Goal: Task Accomplishment & Management: Manage account settings

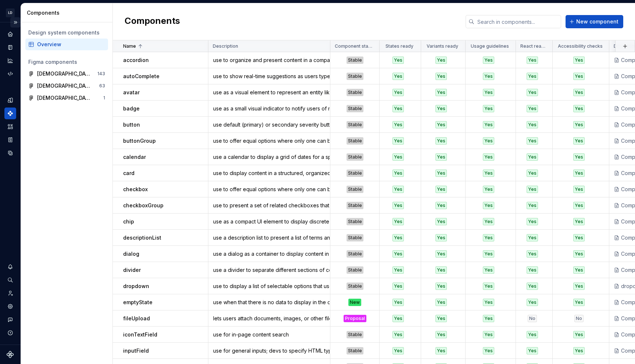
click at [15, 25] on button "Expand sidebar" at bounding box center [15, 22] width 10 height 10
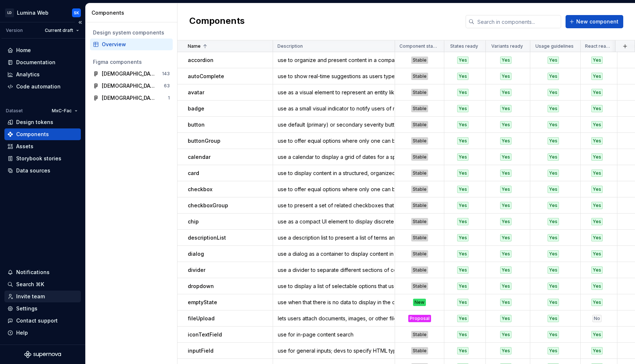
click at [43, 296] on div "Invite team" at bounding box center [42, 296] width 71 height 7
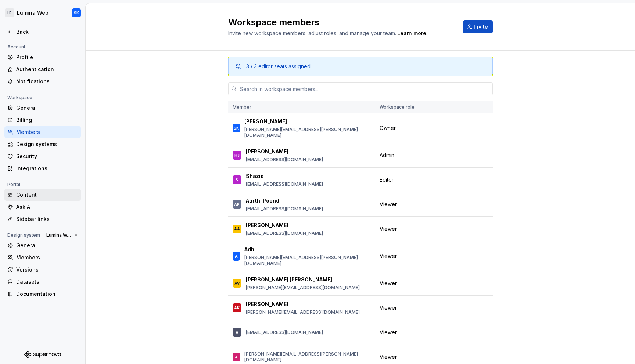
click at [48, 198] on div "Content" at bounding box center [47, 194] width 62 height 7
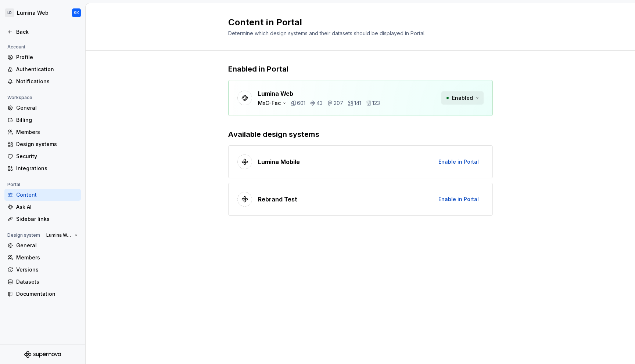
click at [469, 97] on span "Enabled" at bounding box center [462, 97] width 21 height 7
click at [525, 130] on div "Enabled in Portal Lumina Web MxC-Fac 601 43 207 141 123 Enabled Available desig…" at bounding box center [360, 147] width 549 height 193
click at [191, 127] on div "Enabled in Portal Lumina Web MxC-Fac 601 43 207 141 123 Enabled Available desig…" at bounding box center [360, 147] width 549 height 193
click at [38, 213] on div "Sidebar links" at bounding box center [42, 219] width 76 height 12
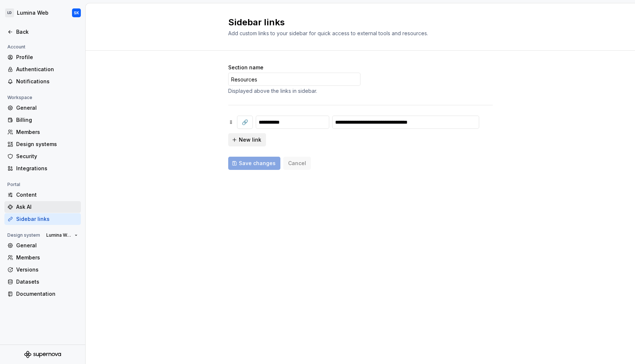
click at [49, 205] on div "Ask AI" at bounding box center [47, 207] width 62 height 7
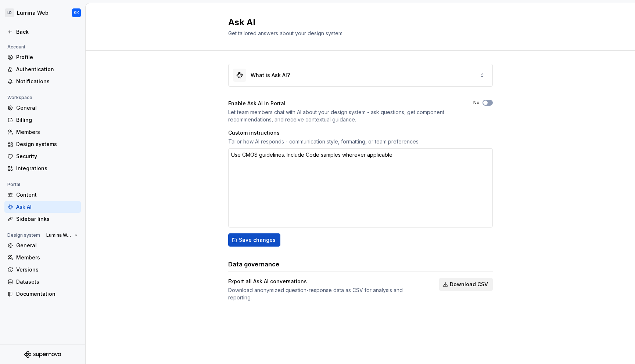
type textarea "*"
click at [43, 255] on div "Members" at bounding box center [47, 257] width 62 height 7
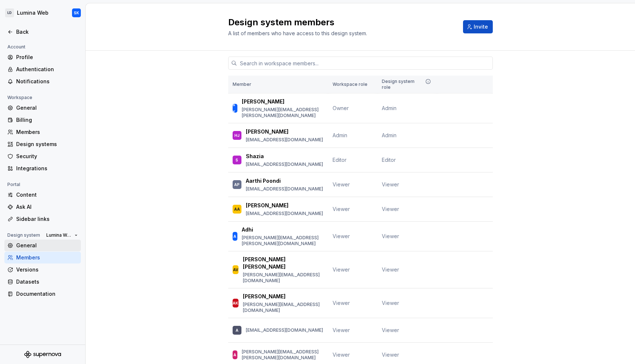
click at [45, 246] on div "General" at bounding box center [47, 245] width 62 height 7
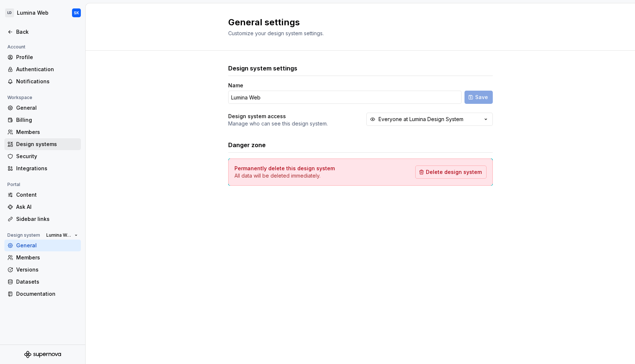
click at [62, 141] on div "Design systems" at bounding box center [47, 144] width 62 height 7
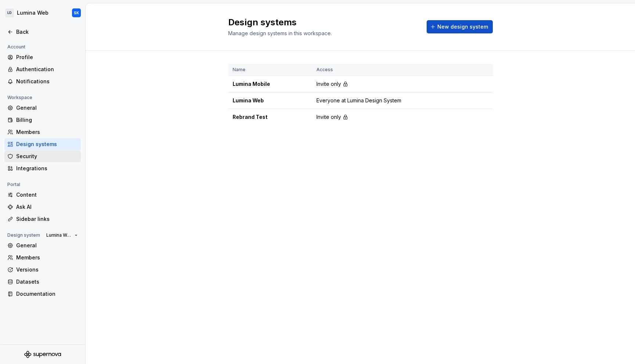
click at [56, 153] on div "Security" at bounding box center [47, 156] width 62 height 7
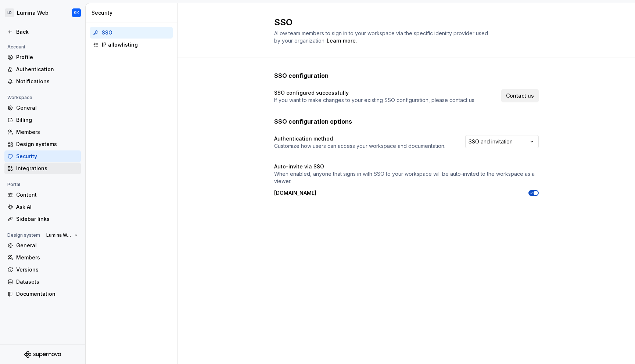
click at [55, 170] on div "Integrations" at bounding box center [47, 168] width 62 height 7
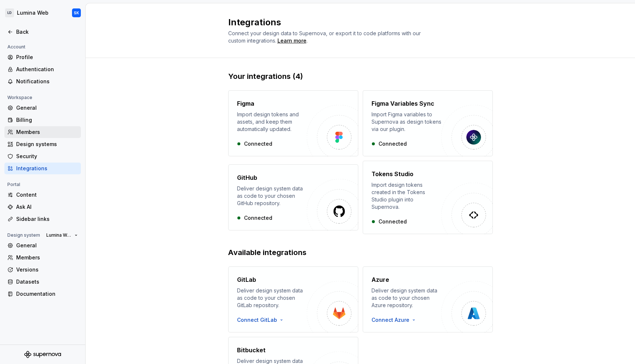
click at [62, 130] on div "Members" at bounding box center [47, 132] width 62 height 7
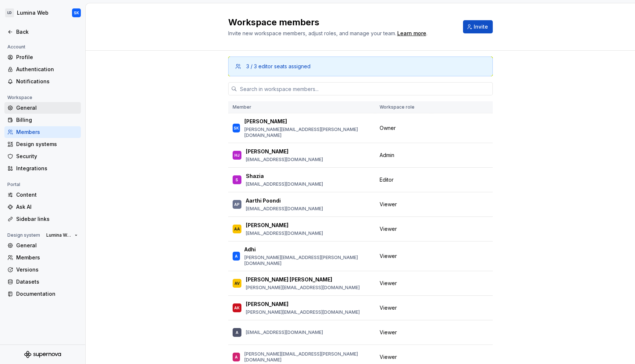
click at [65, 107] on div "General" at bounding box center [47, 107] width 62 height 7
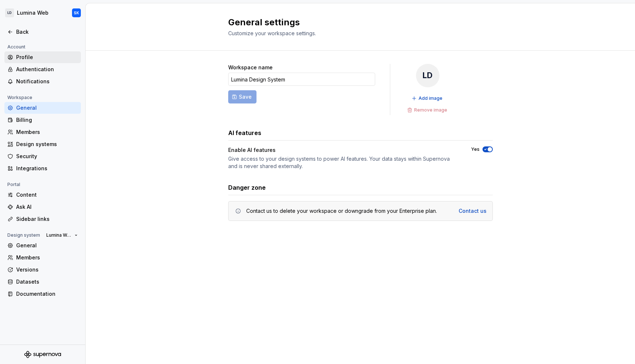
click at [54, 60] on div "Profile" at bounding box center [47, 57] width 62 height 7
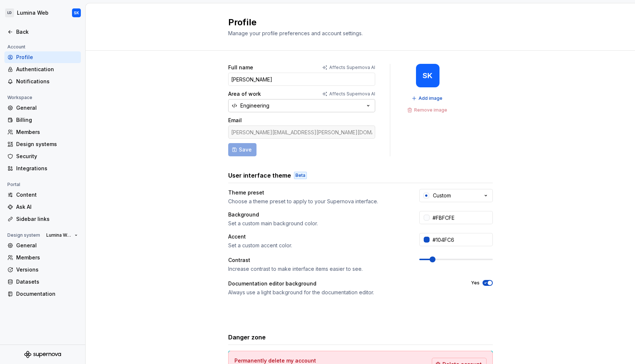
click at [286, 108] on button "Engineering" at bounding box center [301, 105] width 147 height 13
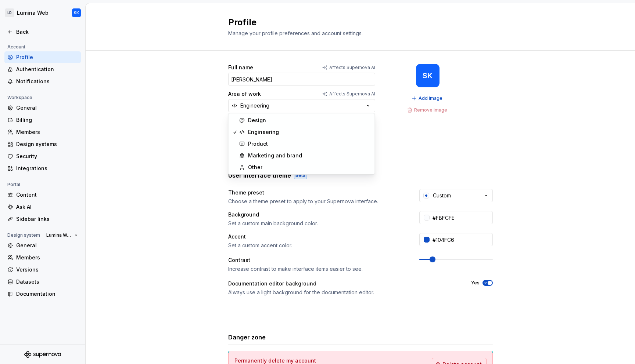
click at [190, 120] on div "Full name Affects Supernova AI Swanand Kalugade Area of work Affects Supernova …" at bounding box center [360, 236] width 549 height 370
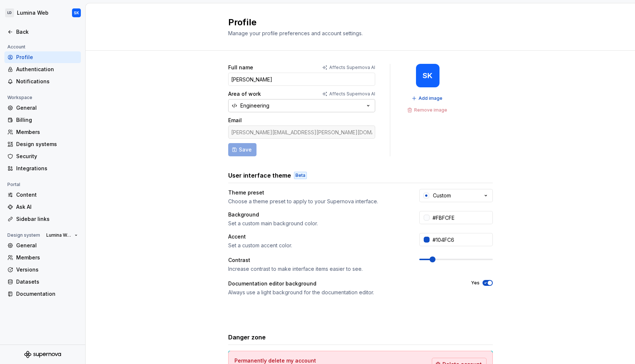
click at [317, 101] on button "Engineering" at bounding box center [301, 105] width 147 height 13
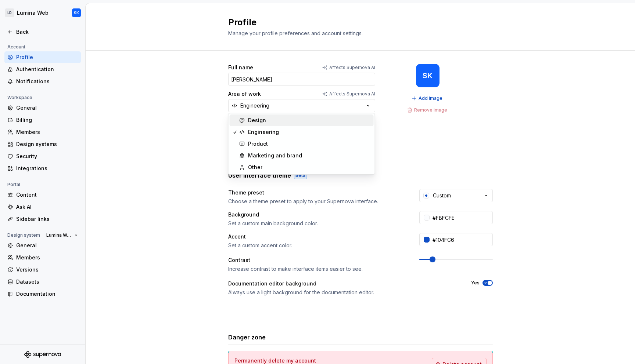
click at [306, 120] on div "Design" at bounding box center [309, 120] width 123 height 7
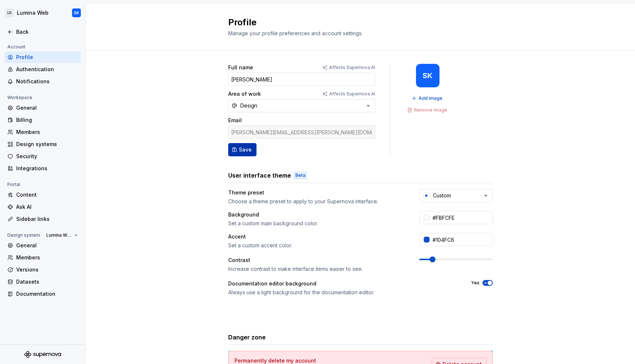
click at [244, 151] on span "Save" at bounding box center [245, 149] width 13 height 7
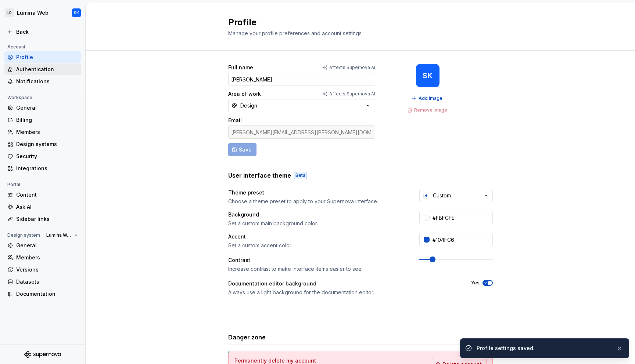
click at [54, 66] on div "Authentication" at bounding box center [47, 69] width 62 height 7
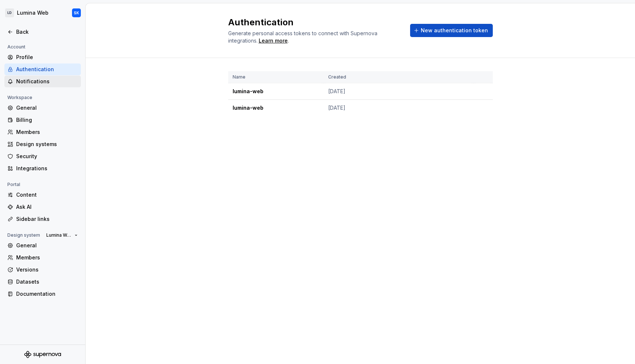
click at [56, 81] on div "Notifications" at bounding box center [47, 81] width 62 height 7
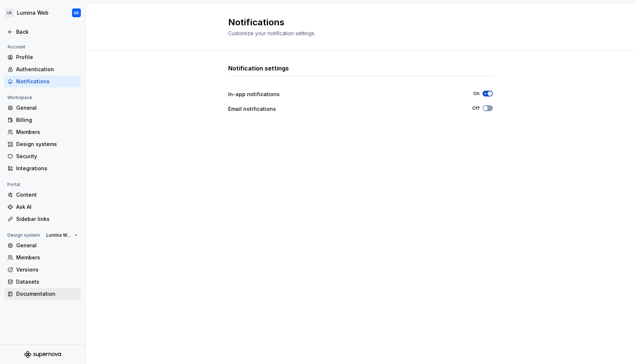
click at [54, 290] on div "Documentation" at bounding box center [42, 294] width 76 height 12
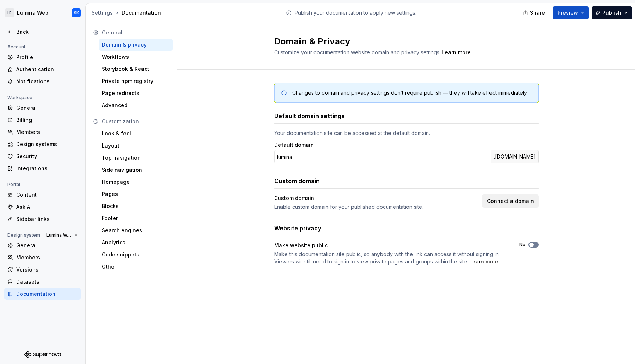
click at [534, 245] on button "No" at bounding box center [533, 245] width 10 height 6
click at [533, 246] on icon "button" at bounding box center [531, 245] width 6 height 4
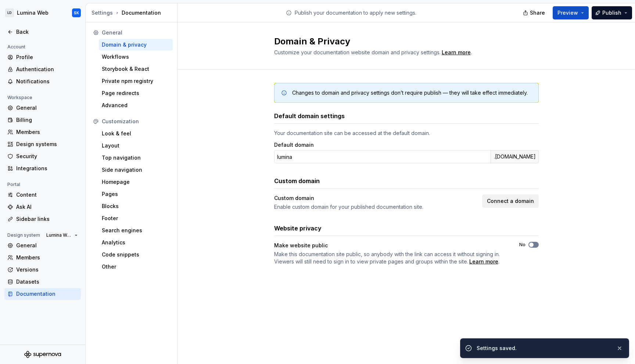
click at [537, 245] on button "No" at bounding box center [533, 245] width 10 height 6
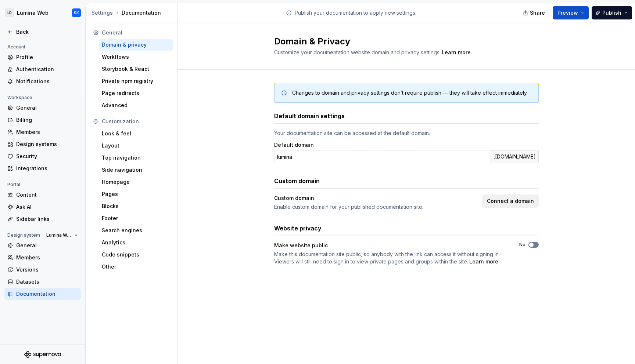
click at [534, 244] on button "No" at bounding box center [533, 245] width 10 height 6
click at [313, 247] on div "Make website public" at bounding box center [390, 245] width 232 height 7
click at [534, 247] on button "No" at bounding box center [533, 245] width 10 height 6
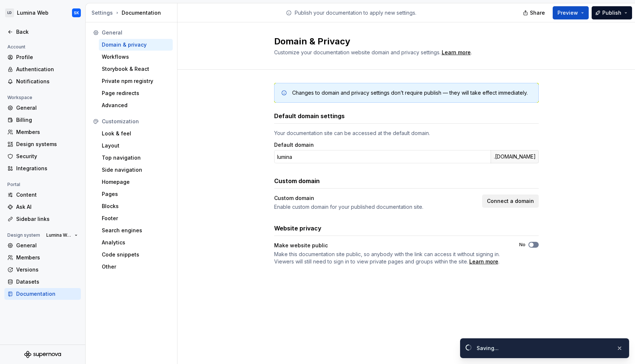
click at [533, 245] on span "button" at bounding box center [531, 245] width 4 height 4
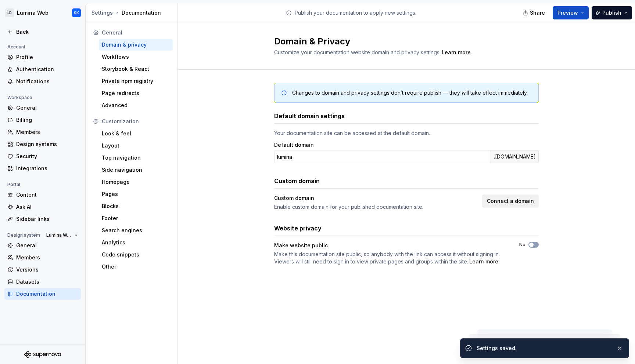
click at [540, 274] on div "Changes to domain and privacy settings don’t require publish — they will take e…" at bounding box center [405, 182] width 457 height 224
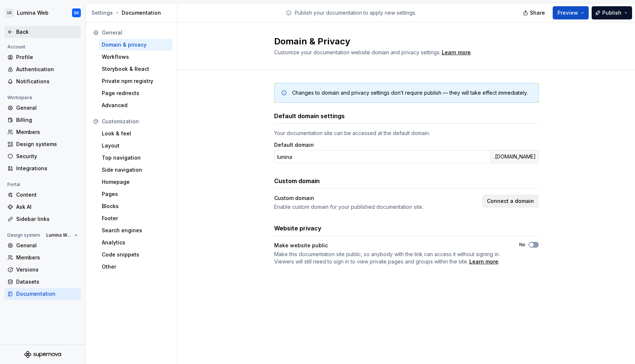
click at [48, 32] on div "Back" at bounding box center [47, 31] width 62 height 7
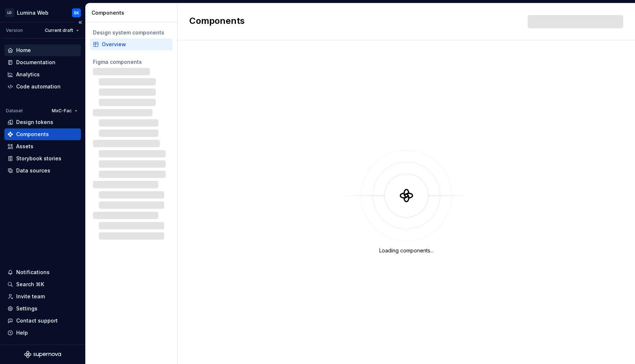
click at [40, 47] on div "Home" at bounding box center [42, 50] width 71 height 7
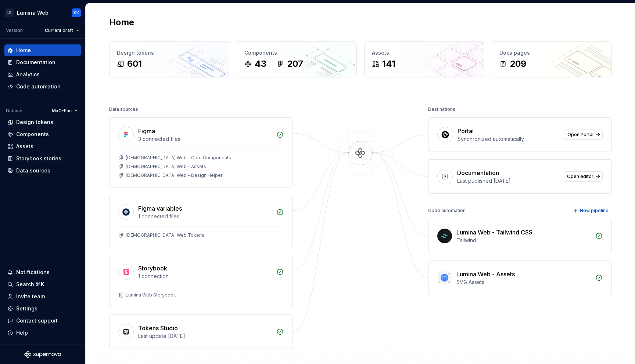
click at [586, 140] on div "Portal Synchronized automatically Open Portal" at bounding box center [519, 135] width 183 height 34
click at [588, 135] on span "Open Portal" at bounding box center [580, 135] width 26 height 6
click at [525, 58] on div "Docs pages 209" at bounding box center [551, 59] width 119 height 35
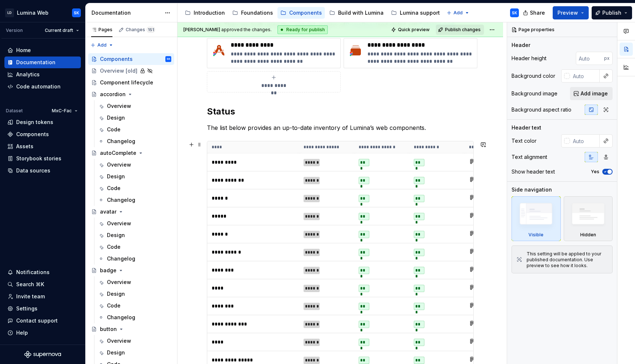
click at [440, 147] on th "**********" at bounding box center [436, 147] width 55 height 12
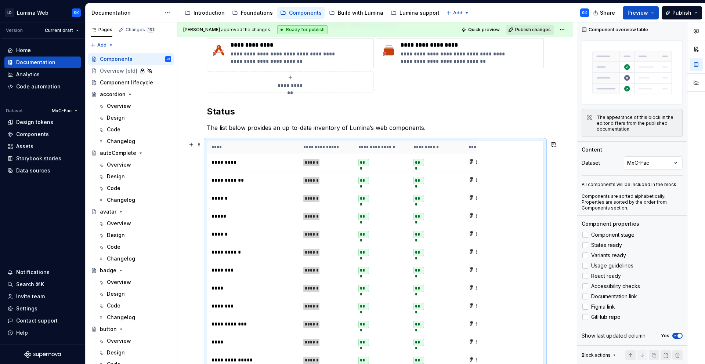
scroll to position [126, 0]
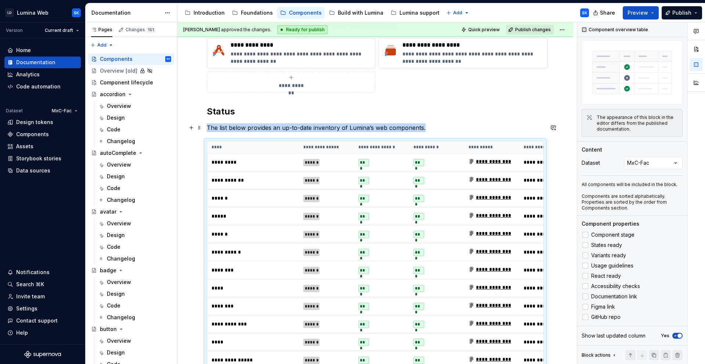
click at [277, 126] on p "The list below provides an up-to-date inventory of Lumina’s web components." at bounding box center [375, 127] width 337 height 9
click at [425, 128] on p "The list below provides an up-to-date inventory of Lumina’s web components." at bounding box center [375, 127] width 337 height 9
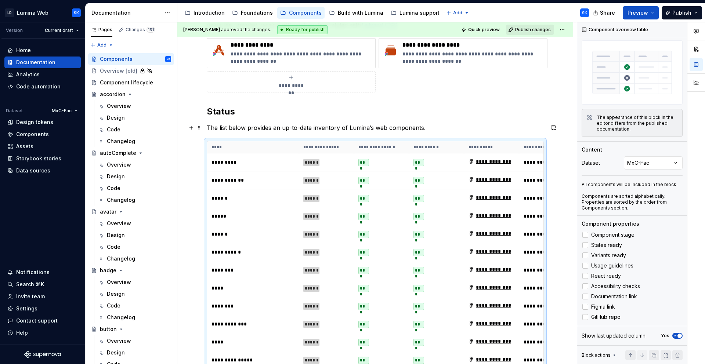
scroll to position [0, 0]
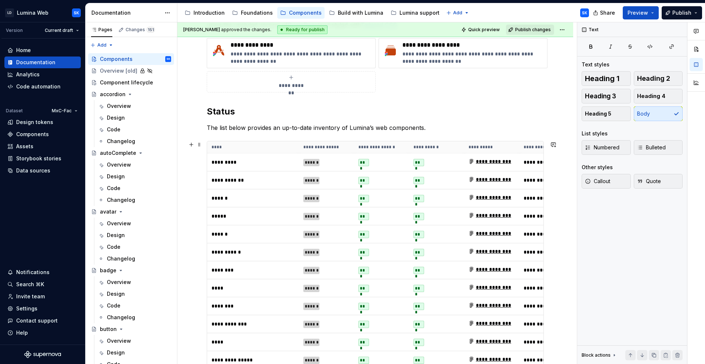
click at [399, 148] on th "**********" at bounding box center [381, 147] width 55 height 12
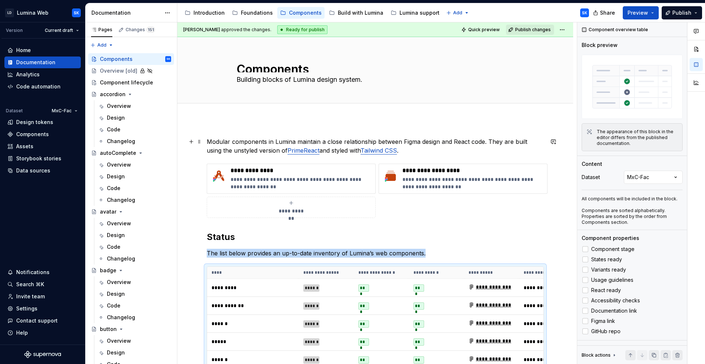
click at [407, 147] on p "Modular components in Lumina maintain a close relationship between Figma design…" at bounding box center [375, 146] width 337 height 18
click at [399, 208] on div "**********" at bounding box center [375, 191] width 337 height 54
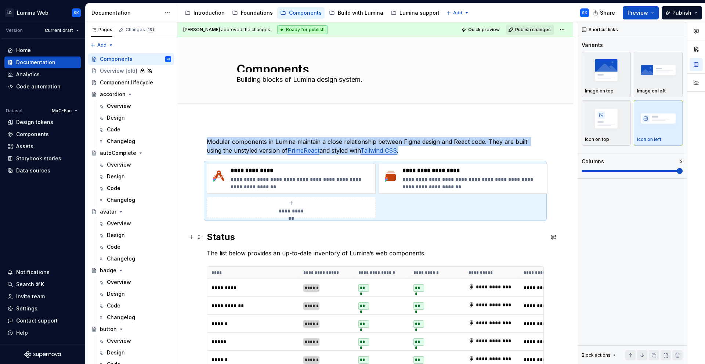
click at [235, 240] on h2 "Status" at bounding box center [375, 237] width 337 height 12
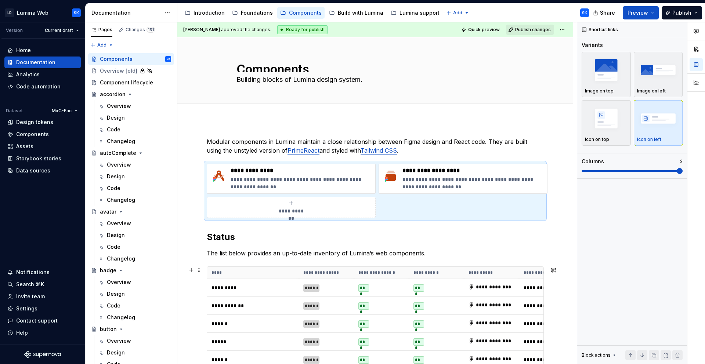
click at [234, 269] on th "****" at bounding box center [253, 273] width 92 height 12
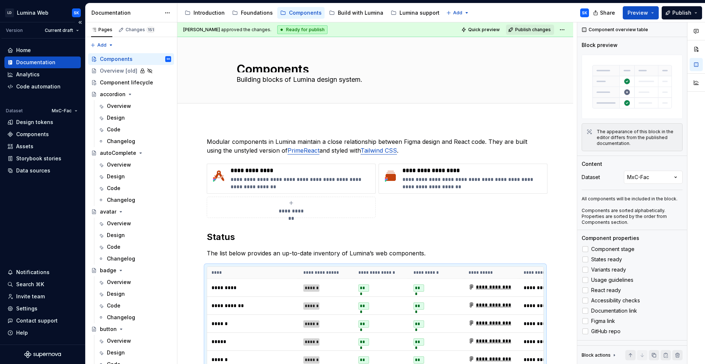
scroll to position [2, 0]
click at [112, 73] on div "Overview [old]" at bounding box center [117, 70] width 34 height 7
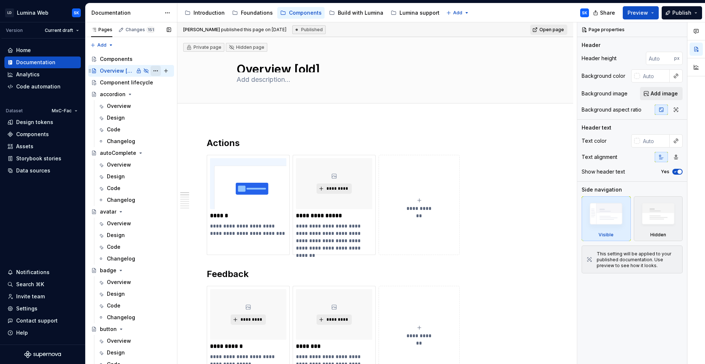
click at [158, 72] on button "Page tree" at bounding box center [156, 71] width 10 height 10
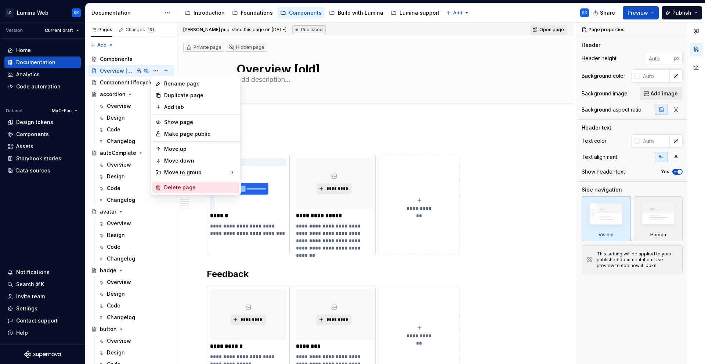
click at [198, 186] on div "Delete page" at bounding box center [200, 187] width 72 height 7
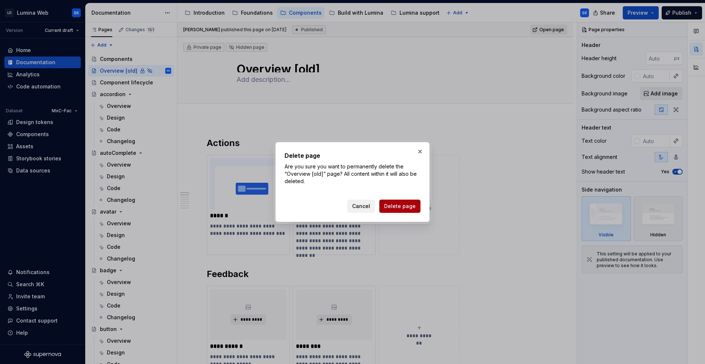
click at [405, 204] on span "Delete page" at bounding box center [400, 206] width 32 height 7
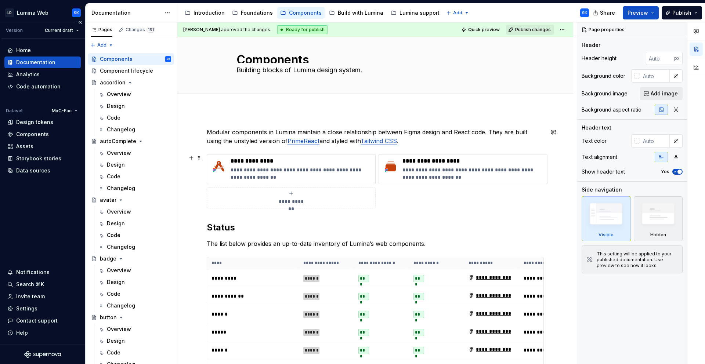
scroll to position [11, 0]
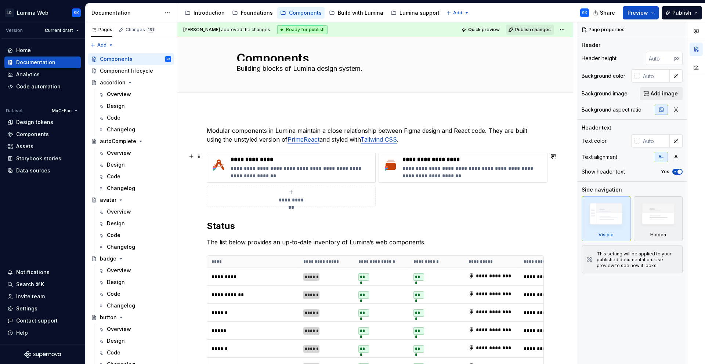
click at [412, 197] on div "**********" at bounding box center [375, 180] width 337 height 54
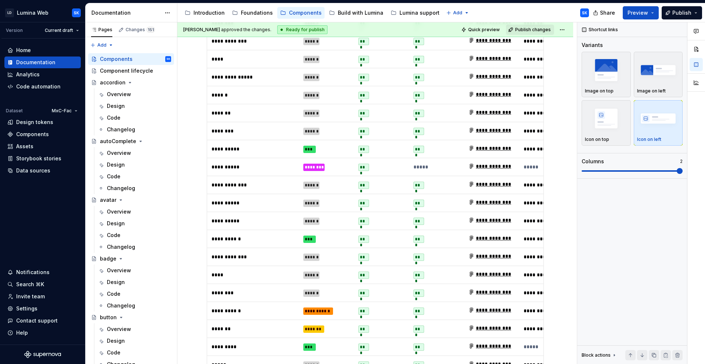
scroll to position [0, 0]
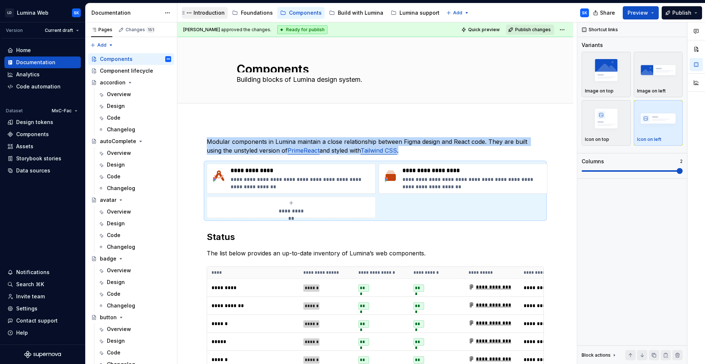
click at [200, 16] on div "Introduction" at bounding box center [209, 12] width 31 height 7
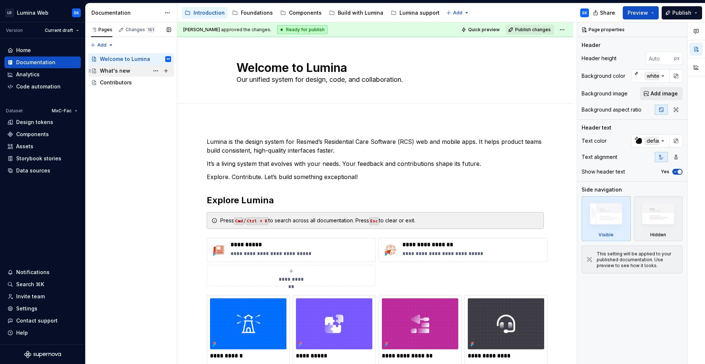
click at [114, 69] on div "What's new" at bounding box center [115, 70] width 30 height 7
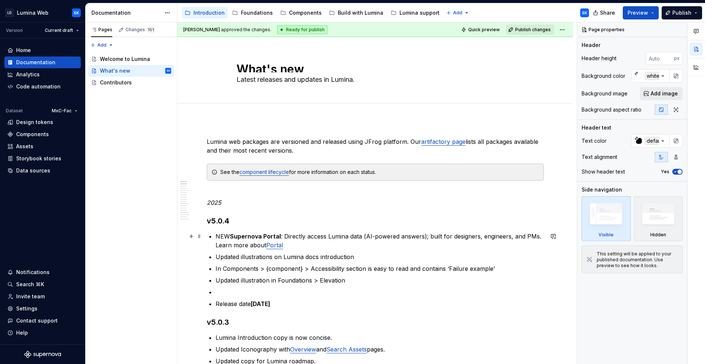
type textarea "*"
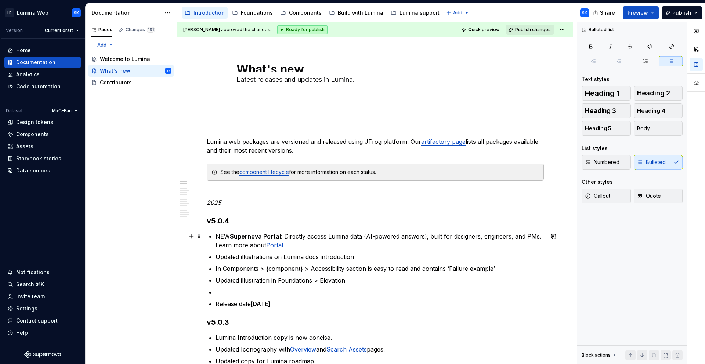
click at [227, 235] on p "NEW Supernova Portal : Directly access Lumina data (AI-powered answers); built …" at bounding box center [380, 241] width 328 height 18
drag, startPoint x: 215, startPoint y: 236, endPoint x: 280, endPoint y: 233, distance: 64.7
click at [280, 233] on p "NEW Supernova Portal : Directly access Lumina data (AI-powered answers); built …" at bounding box center [380, 241] width 328 height 18
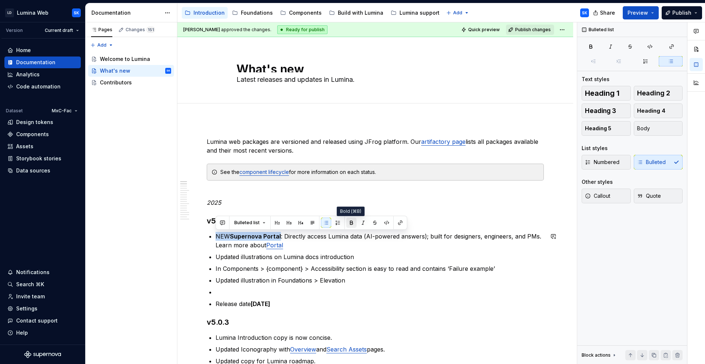
click at [350, 222] on button "button" at bounding box center [351, 223] width 10 height 10
click at [303, 252] on ul "NEW Supernova Portal : Directly access Lumina data (AI-powered answers); built …" at bounding box center [380, 270] width 328 height 76
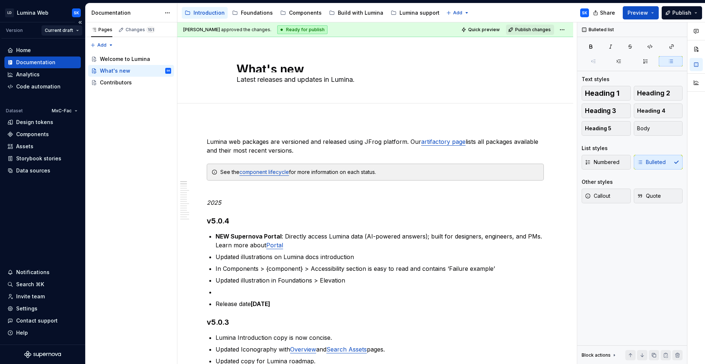
click at [72, 30] on html "LD Lumina Web SK Version Current draft Home Documentation Analytics Code automa…" at bounding box center [352, 182] width 705 height 364
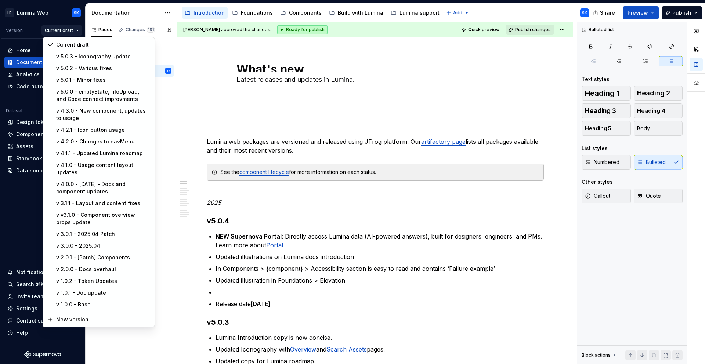
click at [147, 16] on html "LD Lumina Web SK Version Current draft Home Documentation Analytics Code automa…" at bounding box center [352, 182] width 705 height 364
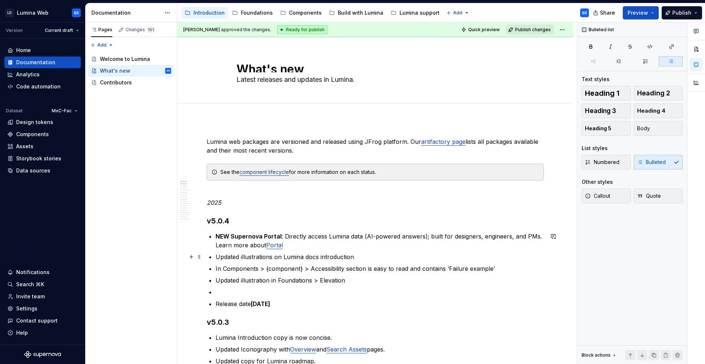
click at [361, 258] on p "Updated illustrations on Lumina docs introduction" at bounding box center [380, 257] width 328 height 9
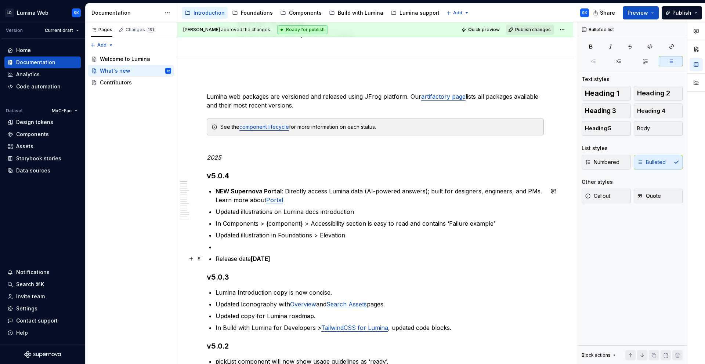
scroll to position [50, 0]
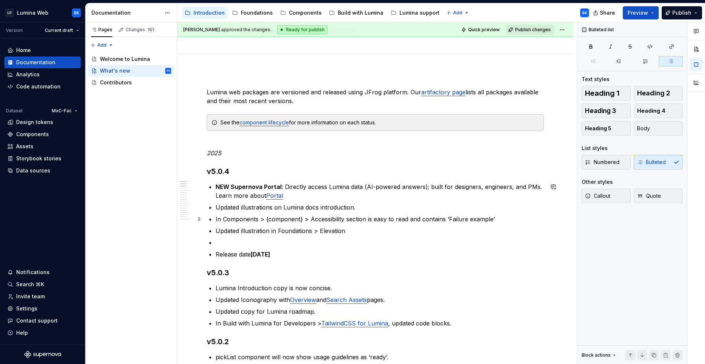
click at [503, 218] on p "In Components > {component} > Accessibility section is easy to read and contain…" at bounding box center [380, 219] width 328 height 9
click at [375, 234] on p "Updated illustration in Foundations > Elevation" at bounding box center [380, 231] width 328 height 9
click at [349, 241] on p at bounding box center [380, 242] width 328 height 9
click at [373, 220] on p "In Components > {component} > Accessibility section is easy to read and contain…" at bounding box center [380, 219] width 328 height 9
click at [430, 215] on p "In Components > {component} > Accessibility section is simple, easy to read and…" at bounding box center [380, 219] width 328 height 9
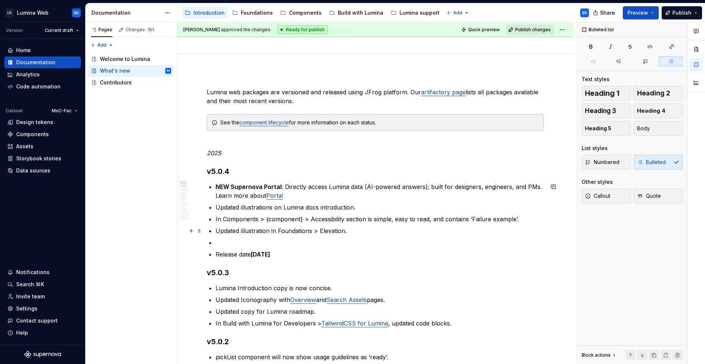
click at [435, 228] on p "Updated illustration in Foundations > Elevation." at bounding box center [380, 231] width 328 height 9
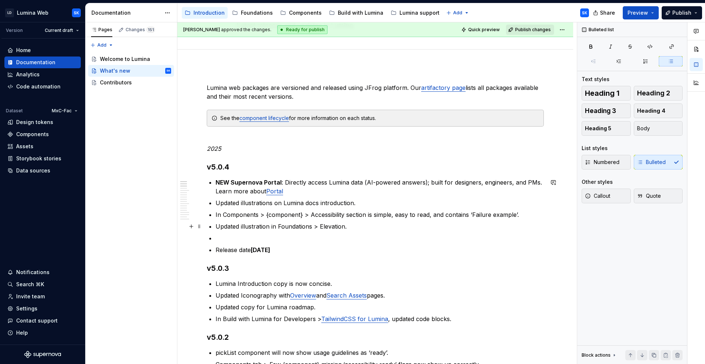
scroll to position [55, 0]
click at [283, 202] on p "Updated illustrations on Lumina docs introduction." at bounding box center [380, 202] width 328 height 9
click at [263, 239] on p at bounding box center [380, 237] width 328 height 9
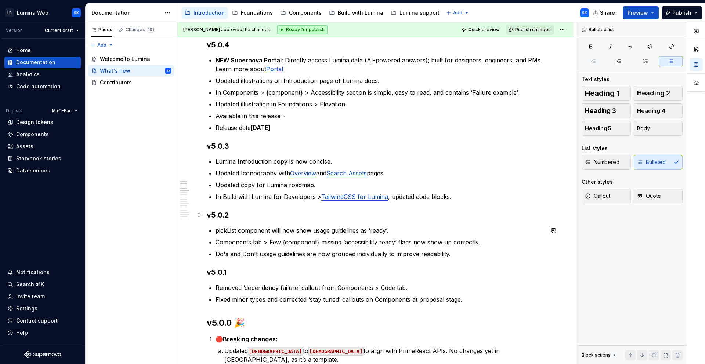
scroll to position [167, 0]
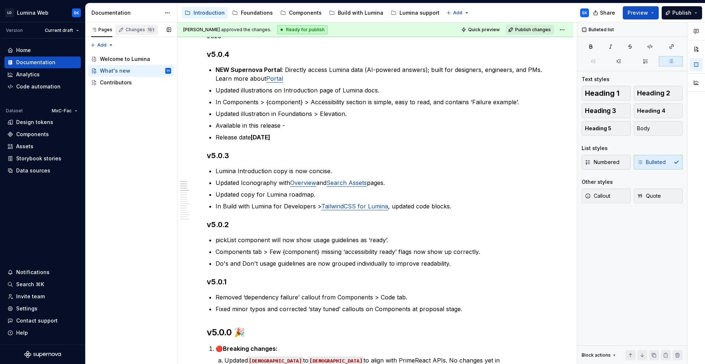
click at [136, 28] on div "Changes 151" at bounding box center [140, 30] width 29 height 6
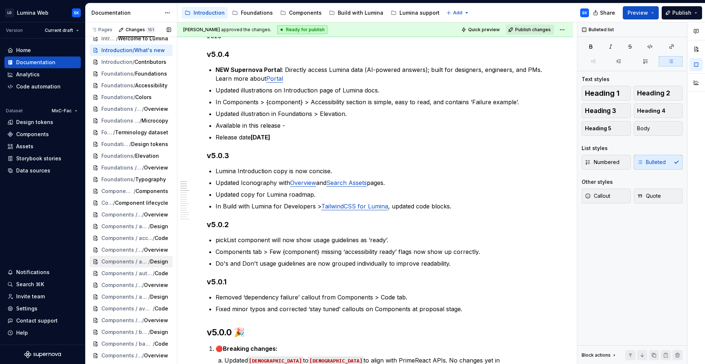
scroll to position [0, 0]
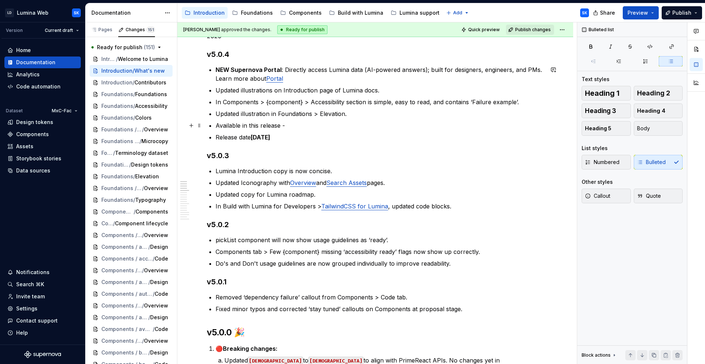
click at [295, 125] on p "Available in this release -" at bounding box center [380, 125] width 328 height 9
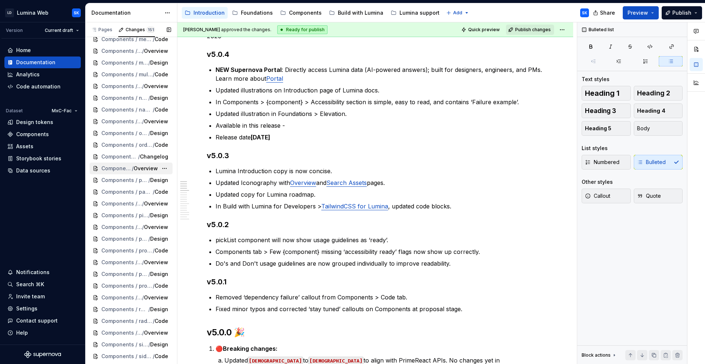
scroll to position [971, 0]
type textarea "*"
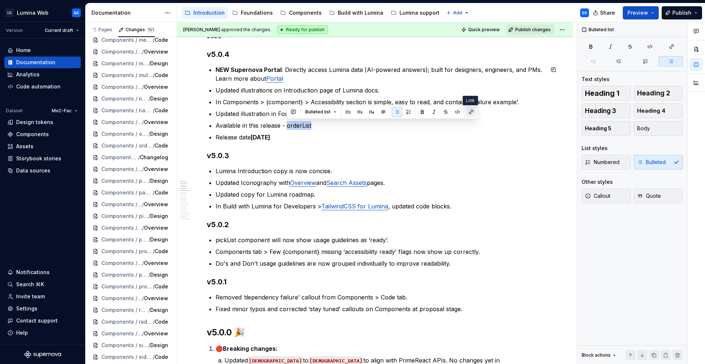
click at [470, 111] on button "button" at bounding box center [471, 112] width 10 height 10
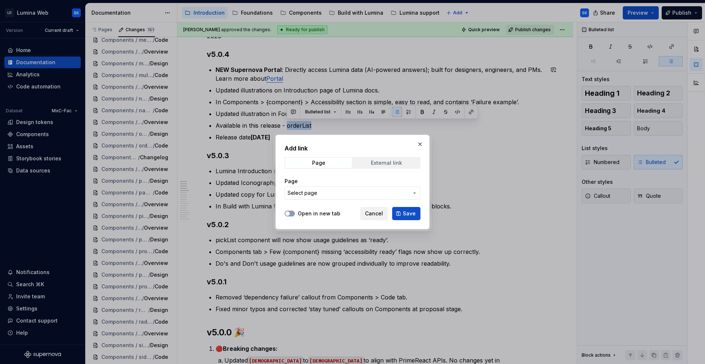
click at [380, 161] on div "External link" at bounding box center [386, 163] width 31 height 6
click at [321, 163] on div "Page" at bounding box center [318, 163] width 13 height 6
click at [318, 194] on span "Select page" at bounding box center [348, 193] width 121 height 7
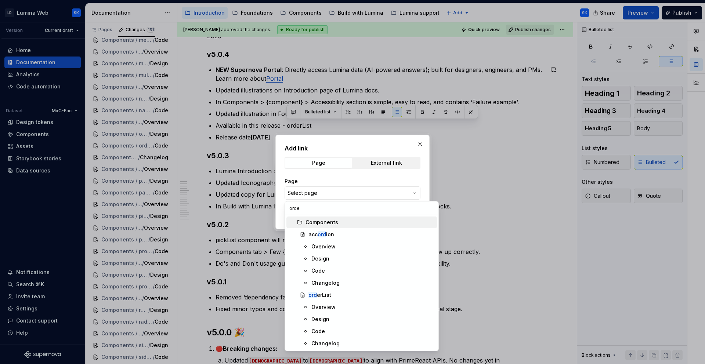
type input "order"
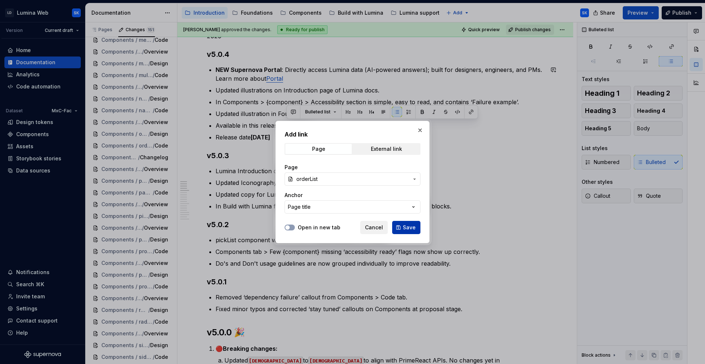
click at [408, 230] on span "Save" at bounding box center [409, 227] width 13 height 7
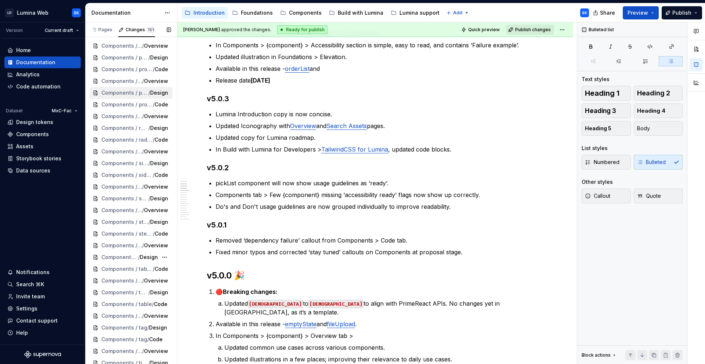
scroll to position [1155, 0]
click at [505, 55] on button "button" at bounding box center [510, 55] width 10 height 10
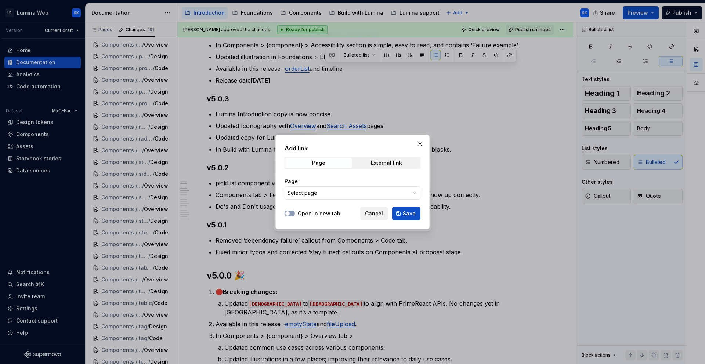
click at [321, 196] on span "Select page" at bounding box center [348, 193] width 121 height 7
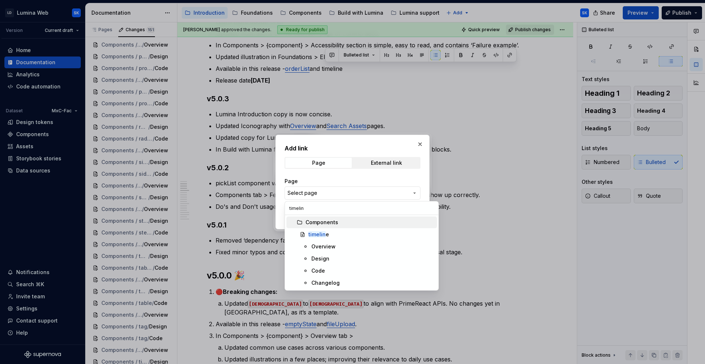
type input "timeline"
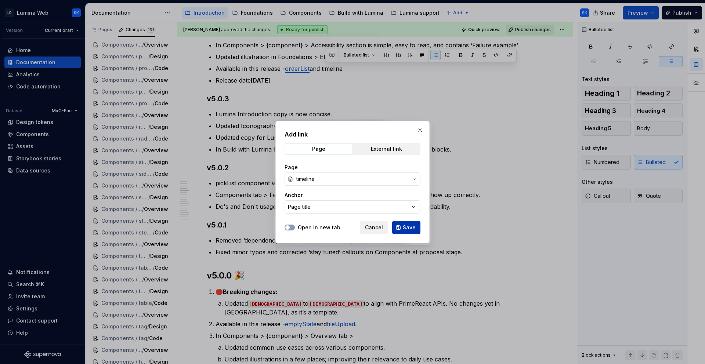
click at [406, 224] on span "Save" at bounding box center [409, 227] width 13 height 7
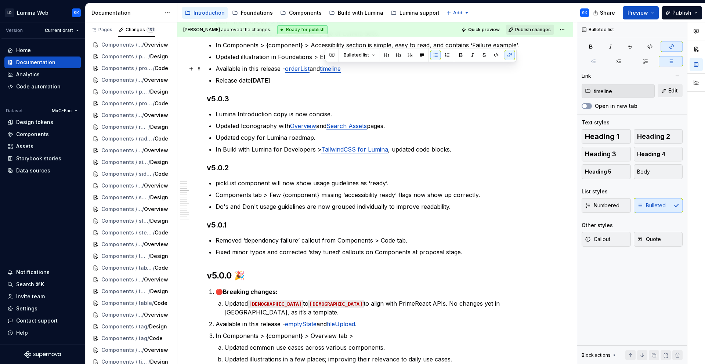
click at [361, 68] on p "Available in this release - orderList and timeline" at bounding box center [380, 68] width 328 height 9
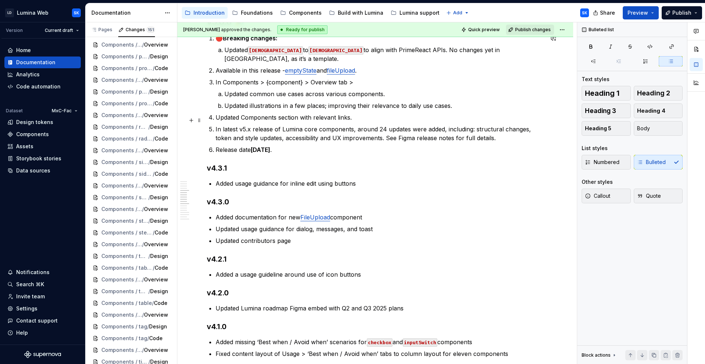
scroll to position [493, 0]
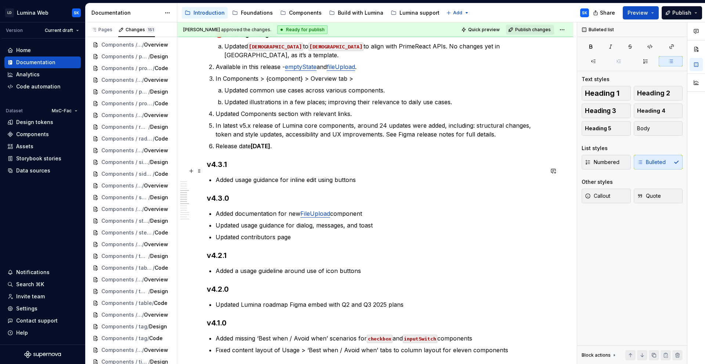
click at [405, 176] on p "Added usage guidance for inline edit using buttons" at bounding box center [380, 180] width 328 height 9
click at [371, 267] on p "Added a usage guideline around use of icon buttons" at bounding box center [380, 271] width 328 height 9
click at [312, 233] on p "Updated contributors page" at bounding box center [380, 237] width 328 height 9
click at [381, 221] on p "Updated usage guidance for dialog, messages, and toast" at bounding box center [380, 225] width 328 height 9
click at [367, 209] on p "Added documentation for new FileUpload component" at bounding box center [380, 213] width 328 height 9
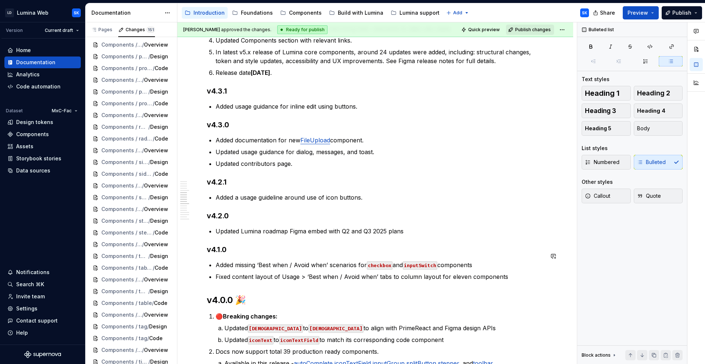
scroll to position [569, 0]
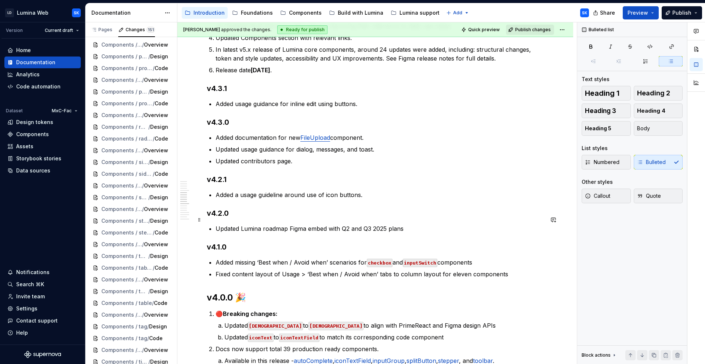
click at [405, 224] on p "Updated Lumina roadmap Figma embed with Q2 and Q3 2025 plans" at bounding box center [380, 228] width 328 height 9
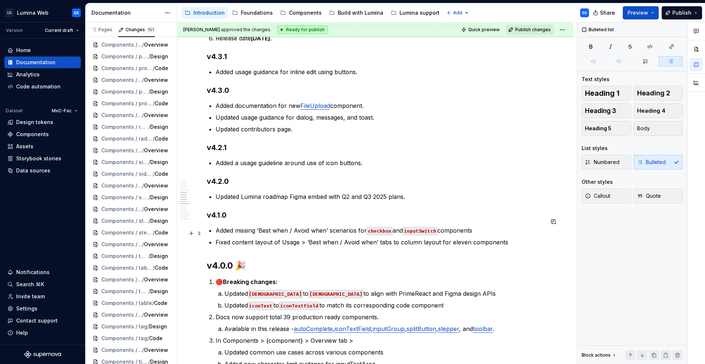
scroll to position [612, 0]
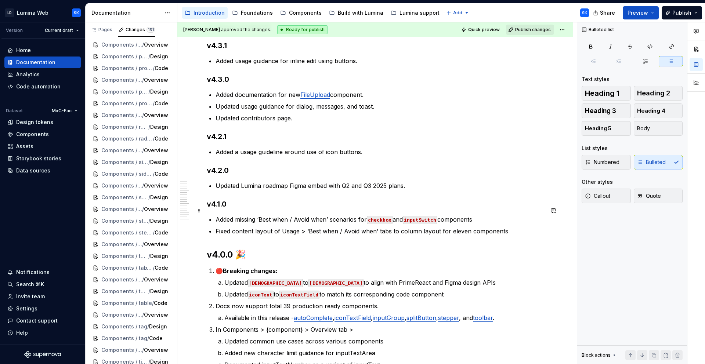
click at [480, 215] on p "Added missing ‘Best when / Avoid when’ scenarios for checkbox and inputSwitch c…" at bounding box center [380, 219] width 328 height 9
click at [508, 227] on p "Fixed content layout of Usage > ‘Best when / Avoid when’ tabs to column layout …" at bounding box center [380, 231] width 328 height 9
click at [449, 278] on p "Updated [DEMOGRAPHIC_DATA] to LDSTabView to align with PrimeReact and Figma des…" at bounding box center [384, 282] width 320 height 9
click at [450, 291] on ol "🔴 Breaking changes: Updated [DEMOGRAPHIC_DATA] to [DEMOGRAPHIC_DATA] to align w…" at bounding box center [380, 356] width 328 height 179
click at [451, 290] on p "Updated iconText to iconTextField to match its corresponding code component" at bounding box center [384, 294] width 320 height 9
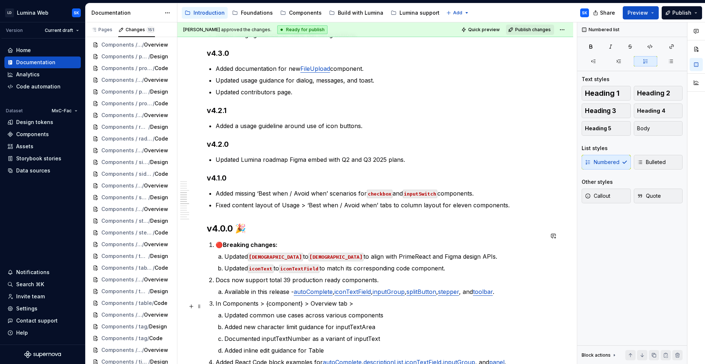
scroll to position [642, 0]
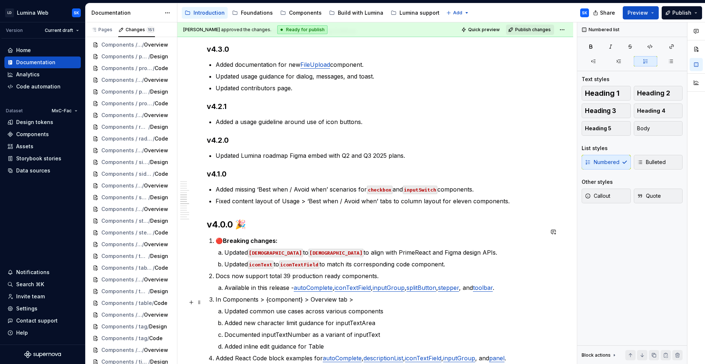
click at [399, 307] on p "Updated common use cases across various components" at bounding box center [384, 311] width 320 height 9
click at [382, 319] on p "Added new character limit guidance for inputTextArea" at bounding box center [384, 323] width 320 height 9
click at [383, 331] on p "Documented inputTextNumber as a variant of inputText" at bounding box center [384, 335] width 320 height 9
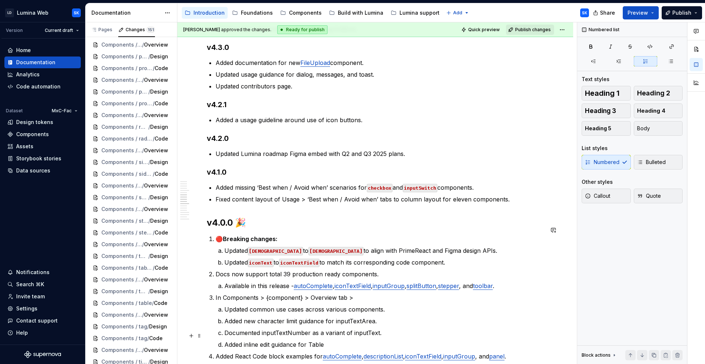
click at [343, 341] on p "Added inline edit guidance for Table" at bounding box center [384, 345] width 320 height 9
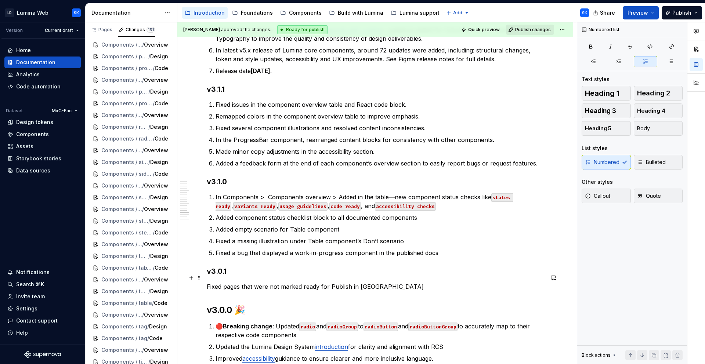
scroll to position [986, 0]
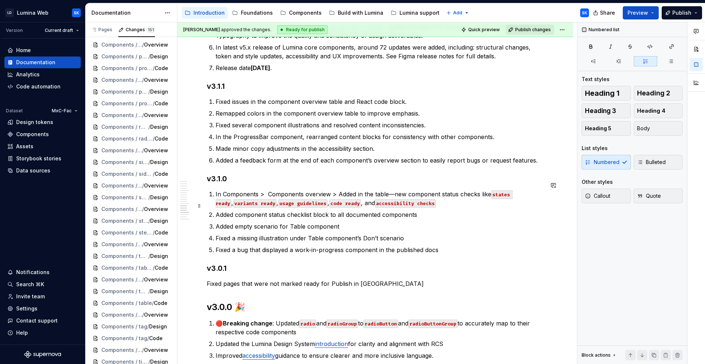
click at [420, 199] on code "accessibility checks" at bounding box center [405, 203] width 61 height 8
click at [422, 210] on p "Added component status checklist block to all documented components" at bounding box center [380, 214] width 328 height 9
click at [429, 194] on p "In Components > Components overview > Added in the table—new component status c…" at bounding box center [380, 199] width 328 height 18
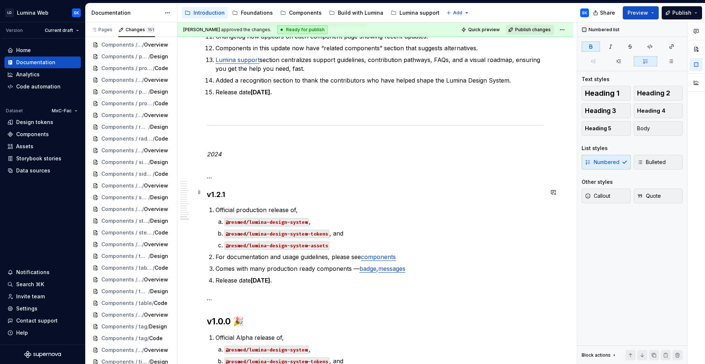
scroll to position [1711, 0]
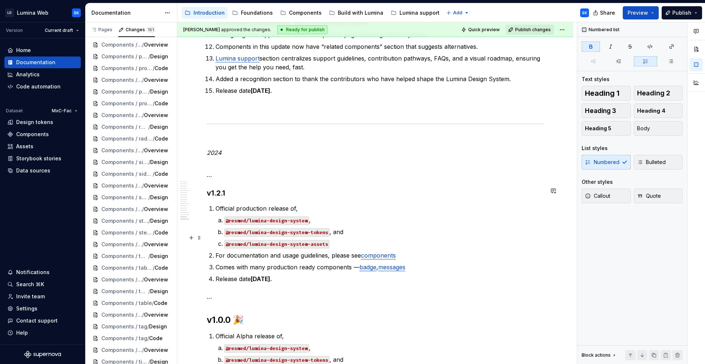
click at [404, 251] on p "For documentation and usage guidelines, please see components" at bounding box center [380, 255] width 328 height 9
click at [416, 263] on p "Comes with many production ready components — badge , messages" at bounding box center [380, 267] width 328 height 9
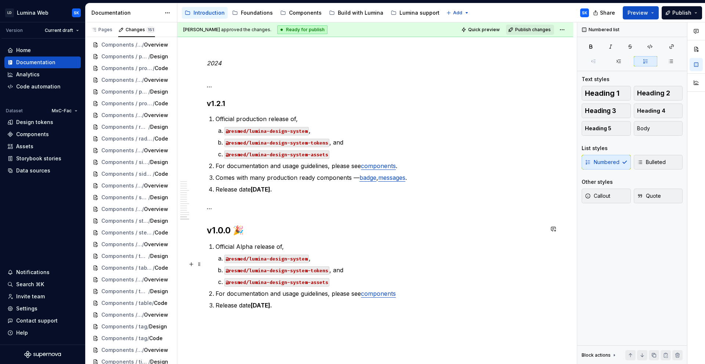
scroll to position [1815, 0]
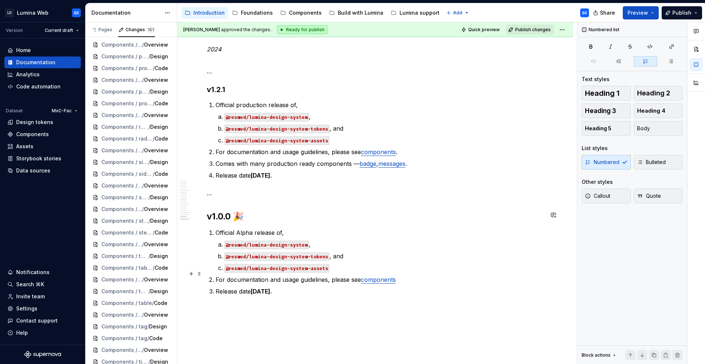
click at [425, 267] on ol "Official Alpha release of, @resmed/lumina-design-system , @resmed/lumina-design…" at bounding box center [380, 262] width 328 height 68
click at [415, 276] on p "For documentation and usage guidelines, please see components" at bounding box center [380, 280] width 328 height 9
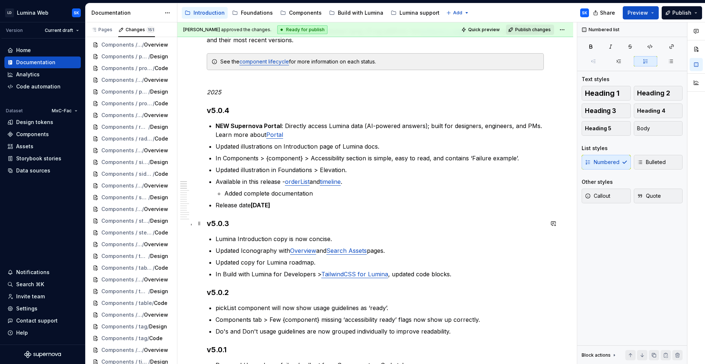
scroll to position [107, 0]
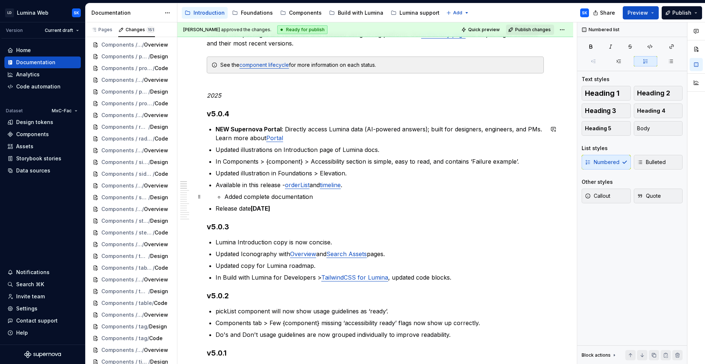
click at [325, 198] on p "Added complete documentation" at bounding box center [384, 196] width 320 height 9
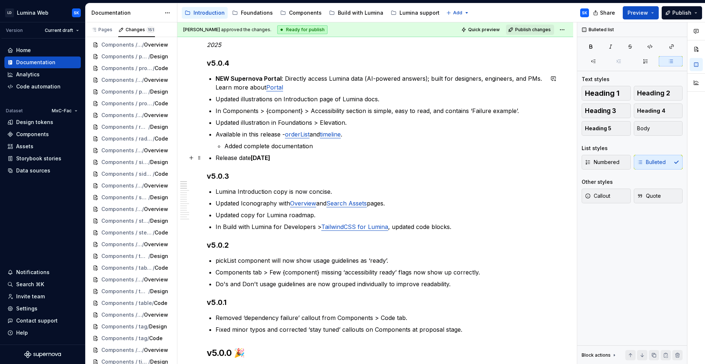
scroll to position [171, 0]
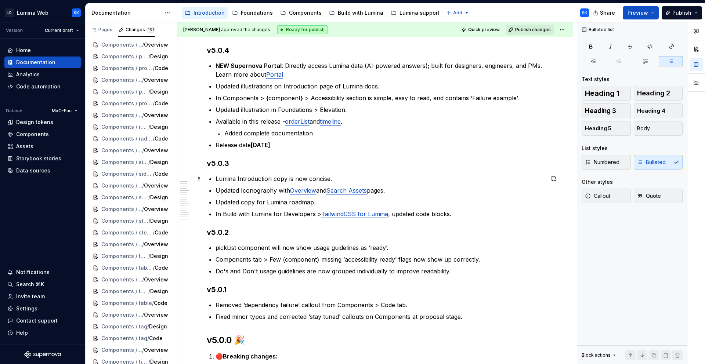
click at [234, 134] on p "Added complete documentation" at bounding box center [384, 133] width 320 height 9
click at [253, 134] on p "Added complete documentation" at bounding box center [384, 133] width 320 height 9
type textarea "*"
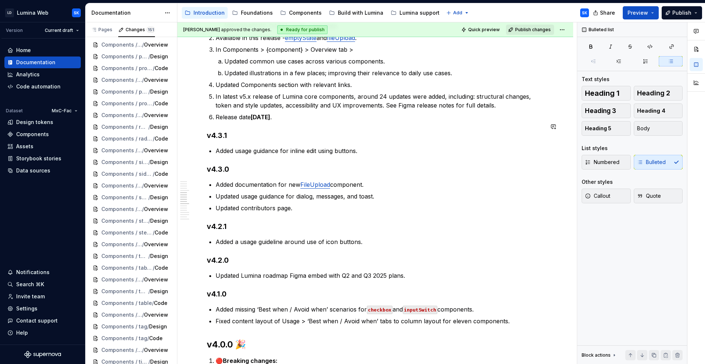
scroll to position [528, 0]
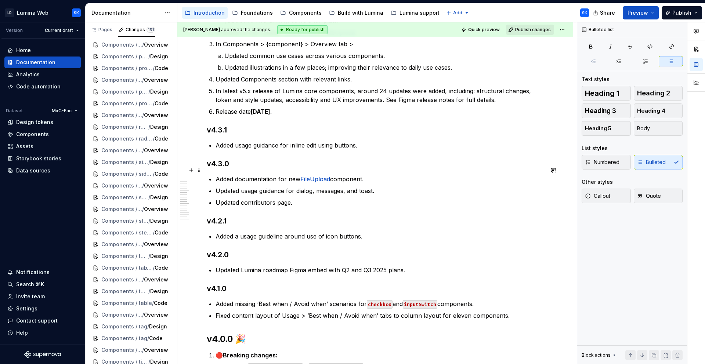
click at [304, 176] on link "FileUpload" at bounding box center [315, 179] width 30 height 7
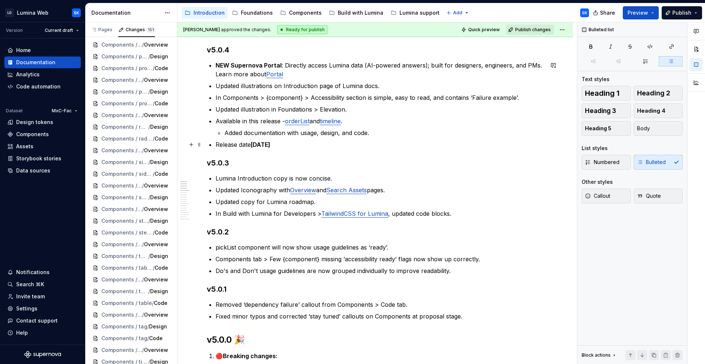
scroll to position [172, 0]
click at [302, 189] on link "Overview" at bounding box center [303, 189] width 26 height 7
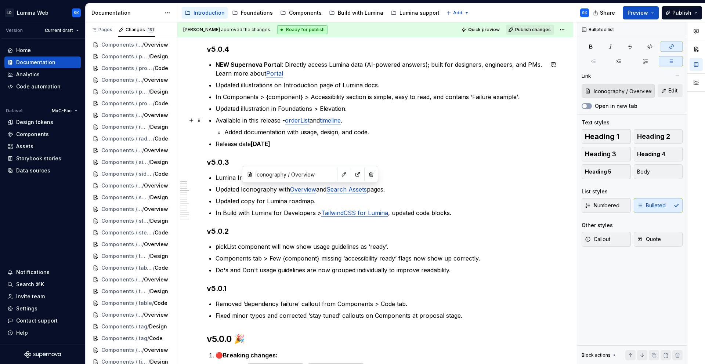
type input "orderList"
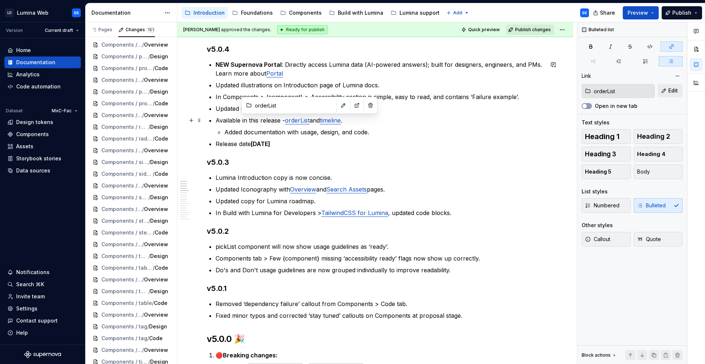
click at [303, 121] on link "orderList" at bounding box center [297, 120] width 25 height 7
type input "timeline"
click at [338, 121] on link "timeline" at bounding box center [330, 120] width 21 height 7
click at [357, 121] on p "Available in this release - orderList and timeline ." at bounding box center [380, 120] width 328 height 9
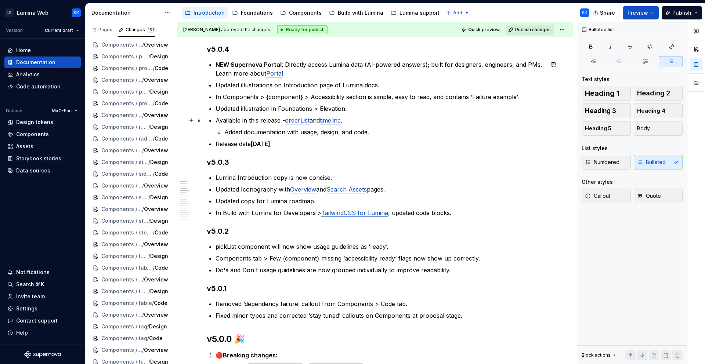
click at [388, 127] on li "Available in this release - orderList and timeline . Added documentation with u…" at bounding box center [380, 126] width 328 height 21
click at [300, 133] on p "Added documentation with usage, design, and code." at bounding box center [384, 132] width 320 height 9
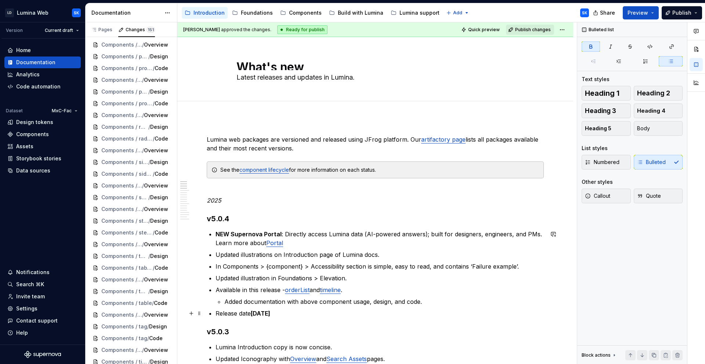
scroll to position [0, 0]
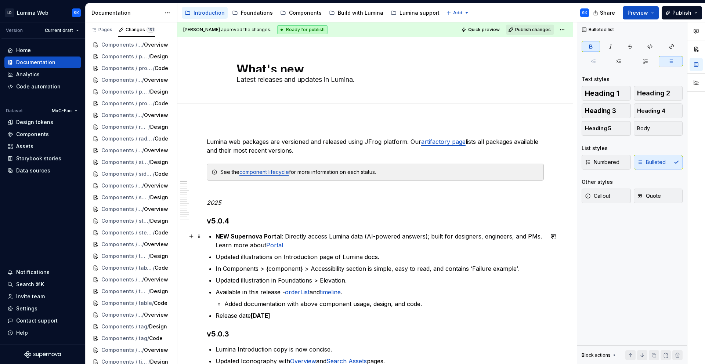
click at [304, 247] on p "NEW Supernova Portal : Directly access Lumina data (AI-powered answers); built …" at bounding box center [380, 241] width 328 height 18
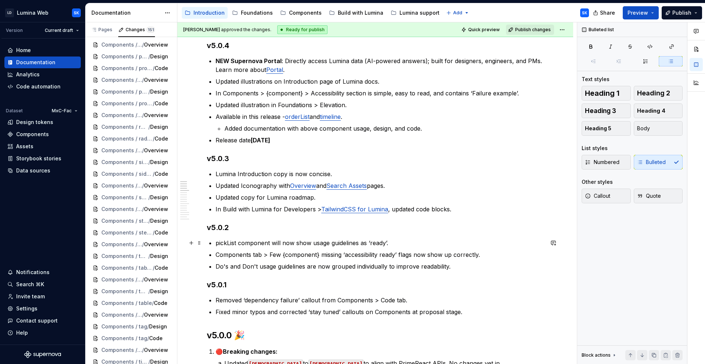
scroll to position [179, 0]
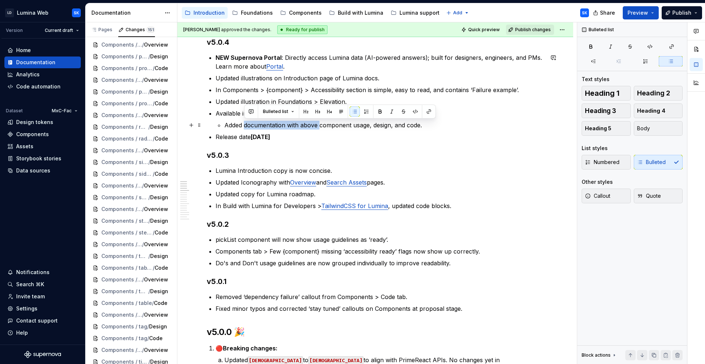
drag, startPoint x: 245, startPoint y: 125, endPoint x: 321, endPoint y: 127, distance: 76.1
click at [321, 127] on p "Added documentation with above component usage, design, and code." at bounding box center [384, 125] width 320 height 9
click at [348, 126] on p "Added component usage, design, and code." at bounding box center [384, 125] width 320 height 9
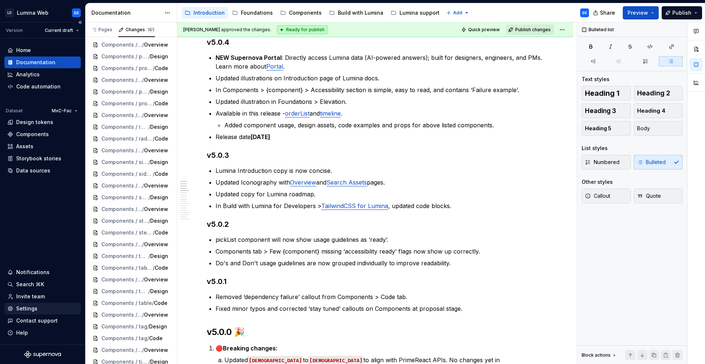
click at [34, 308] on div "Settings" at bounding box center [26, 308] width 21 height 7
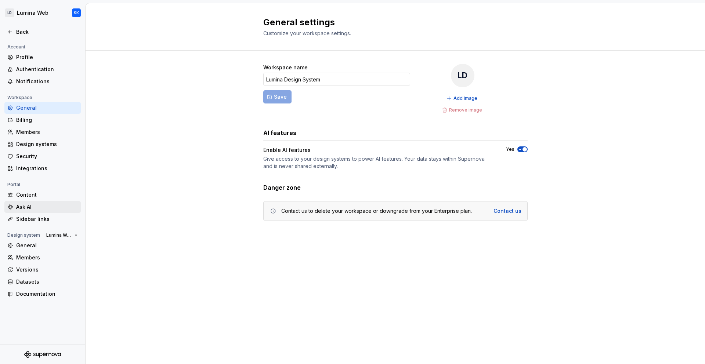
click at [39, 204] on div "Ask AI" at bounding box center [47, 207] width 62 height 7
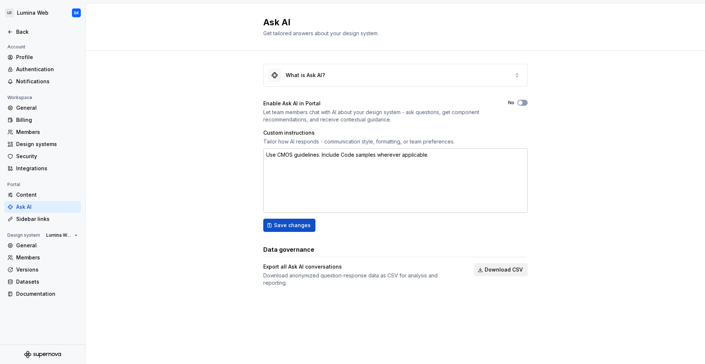
click at [299, 161] on textarea "Use CMOS guidelines. Include Code samples wherever applicable." at bounding box center [395, 180] width 264 height 65
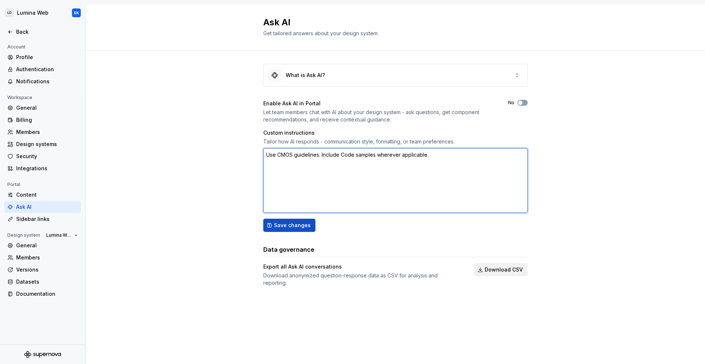
paste textarea "a formal, professional tone using CMOS guidelines for prose. Always be respectf…"
type textarea "*"
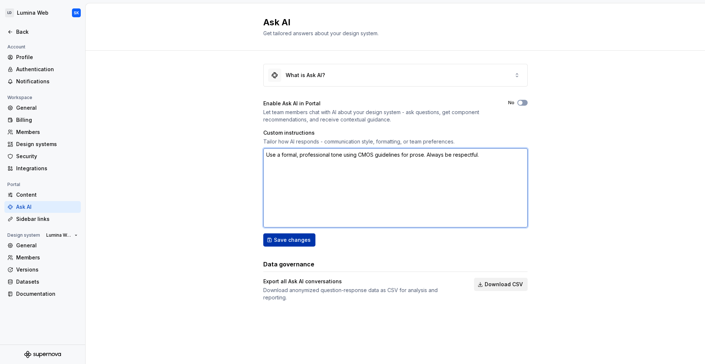
type textarea "Use a formal, professional tone using CMOS guidelines for prose. Always be resp…"
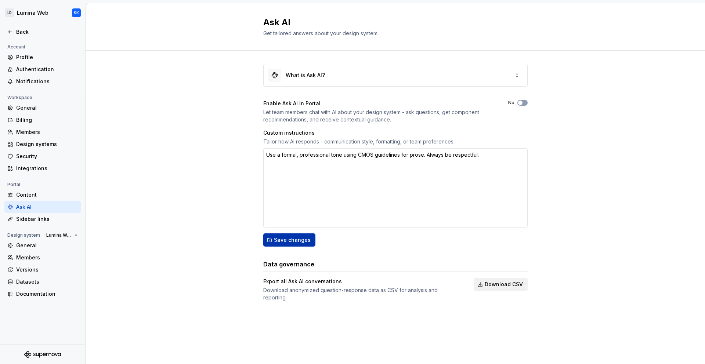
click at [294, 242] on span "Save changes" at bounding box center [292, 240] width 37 height 7
click at [47, 117] on div "Billing" at bounding box center [47, 119] width 62 height 7
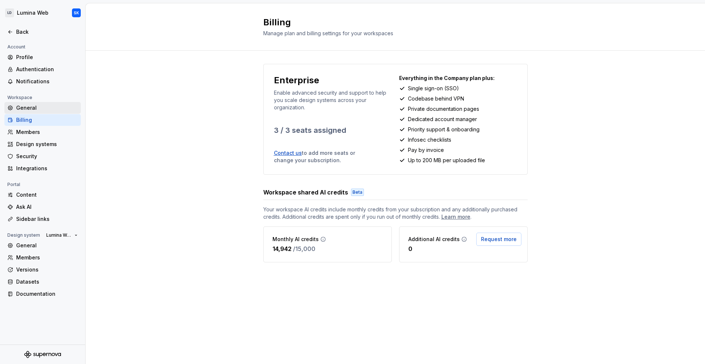
click at [40, 107] on div "General" at bounding box center [47, 107] width 62 height 7
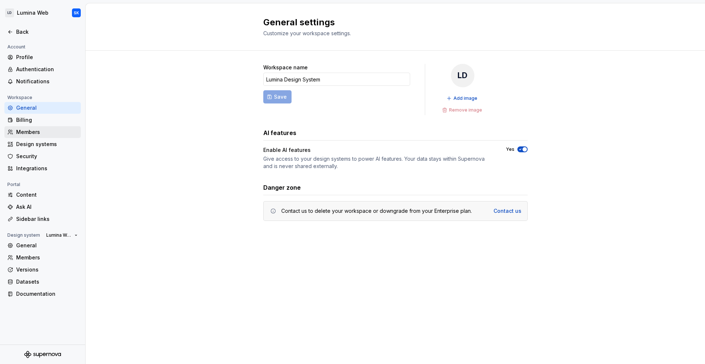
click at [47, 133] on div "Members" at bounding box center [47, 132] width 62 height 7
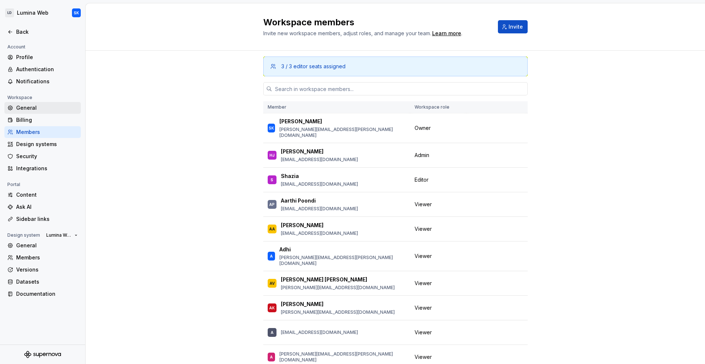
click at [32, 102] on div "General" at bounding box center [42, 108] width 76 height 12
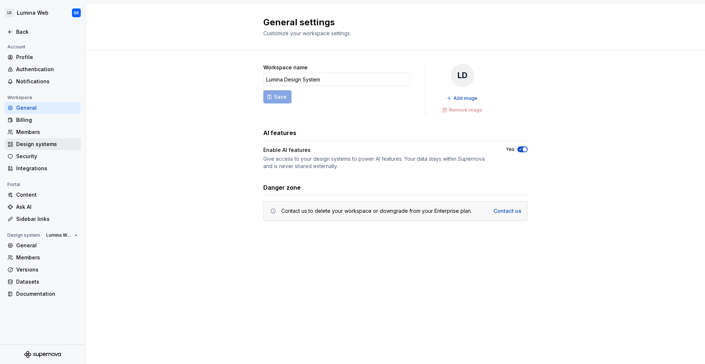
click at [47, 144] on div "Design systems" at bounding box center [47, 144] width 62 height 7
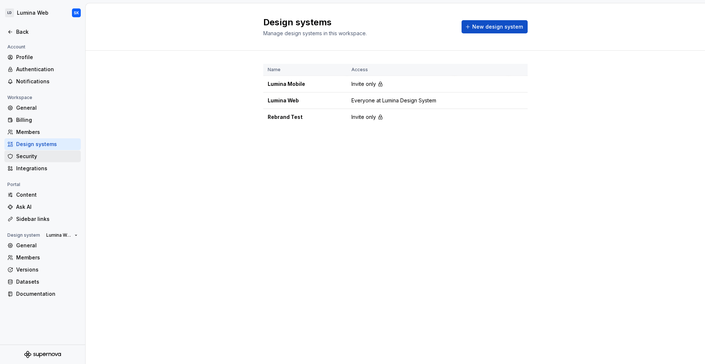
click at [46, 156] on div "Security" at bounding box center [47, 156] width 62 height 7
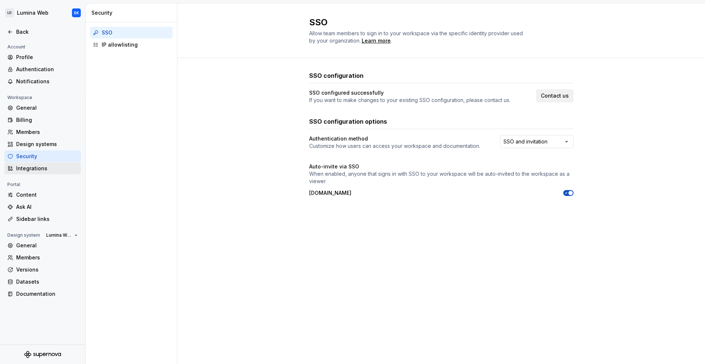
click at [44, 166] on div "Integrations" at bounding box center [47, 168] width 62 height 7
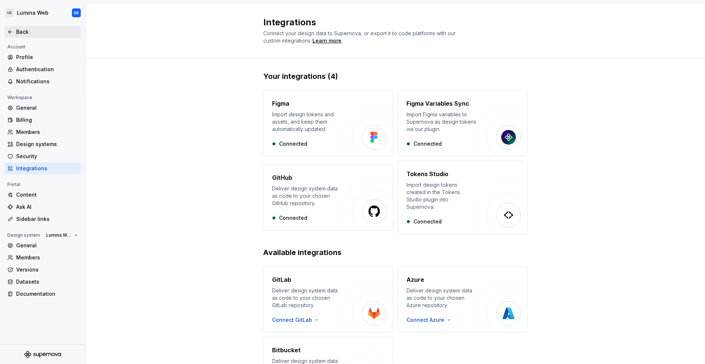
click at [47, 33] on div "Back" at bounding box center [47, 31] width 62 height 7
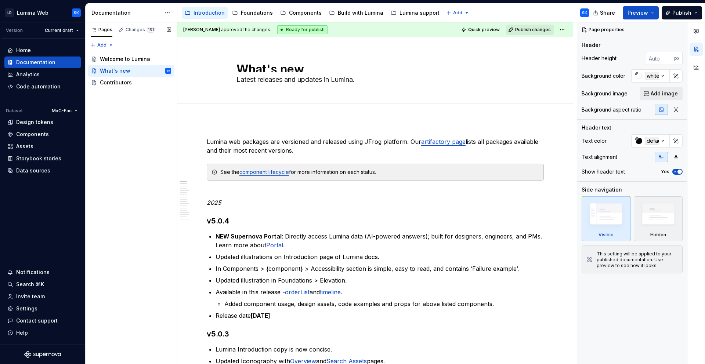
click at [128, 213] on div "Pages Changes 151 Add Accessibility guide for tree Page tree. Navigate the tree…" at bounding box center [131, 193] width 92 height 342
click at [299, 13] on div "Components" at bounding box center [305, 12] width 33 height 7
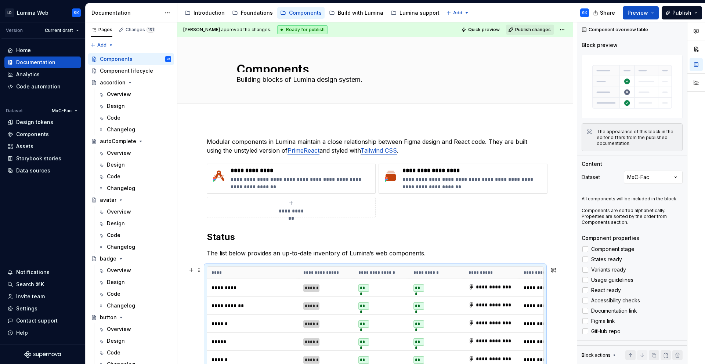
click at [426, 270] on th "**********" at bounding box center [436, 273] width 55 height 12
click at [209, 13] on div "Introduction" at bounding box center [209, 12] width 31 height 7
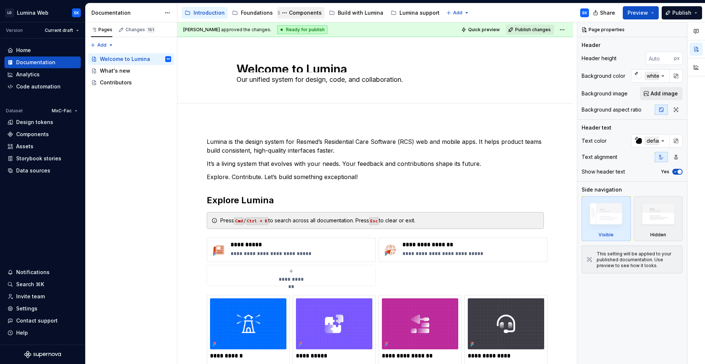
click at [304, 14] on div "Components" at bounding box center [305, 12] width 33 height 7
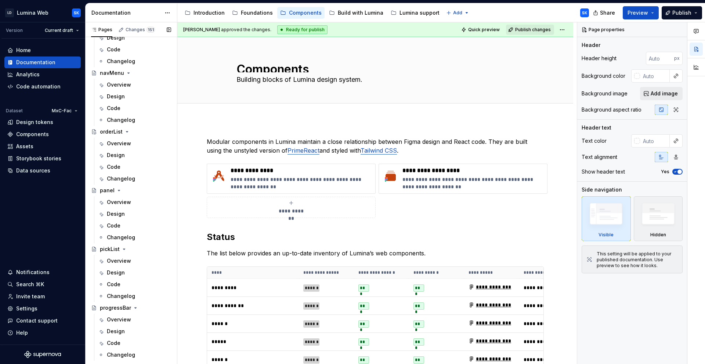
scroll to position [1421, 0]
click at [133, 144] on div "Overview" at bounding box center [139, 143] width 64 height 10
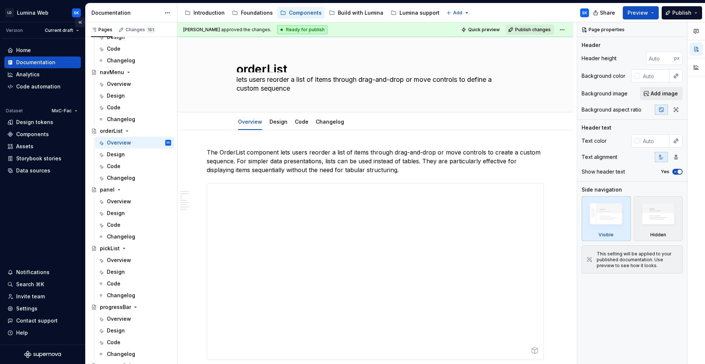
click at [82, 22] on button "Collapse sidebar" at bounding box center [80, 22] width 10 height 10
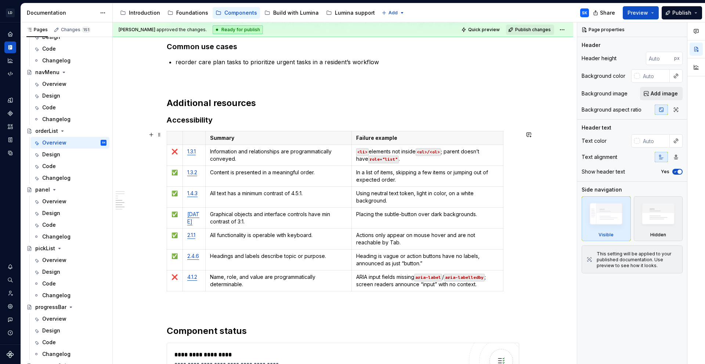
scroll to position [1371, 0]
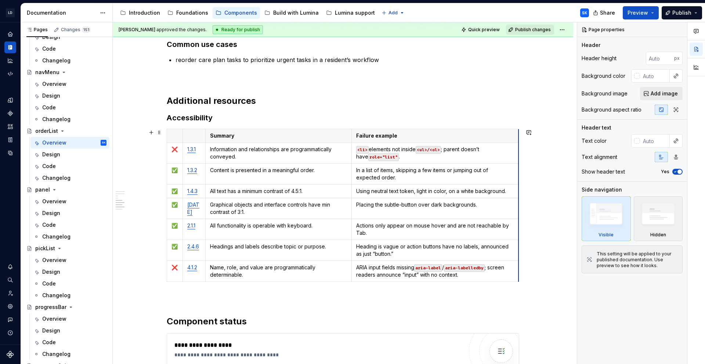
drag, startPoint x: 505, startPoint y: 224, endPoint x: 520, endPoint y: 225, distance: 15.4
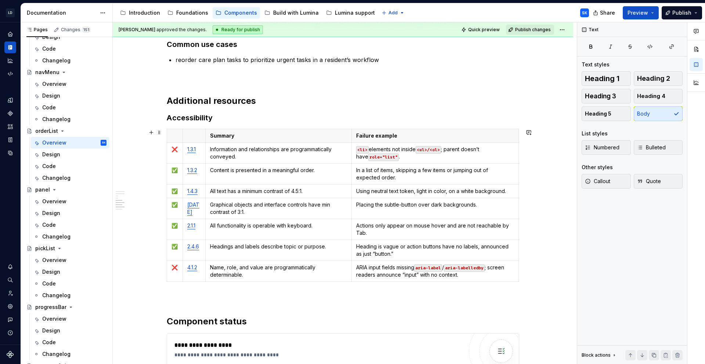
scroll to position [1392, 0]
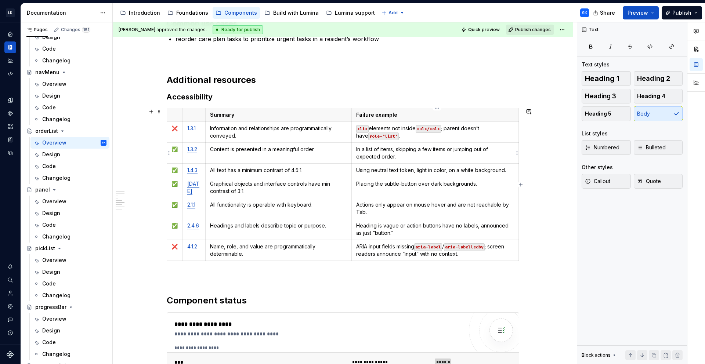
click at [417, 157] on p "In a list of items, skipping a few items or jumping out of expected order." at bounding box center [435, 153] width 158 height 15
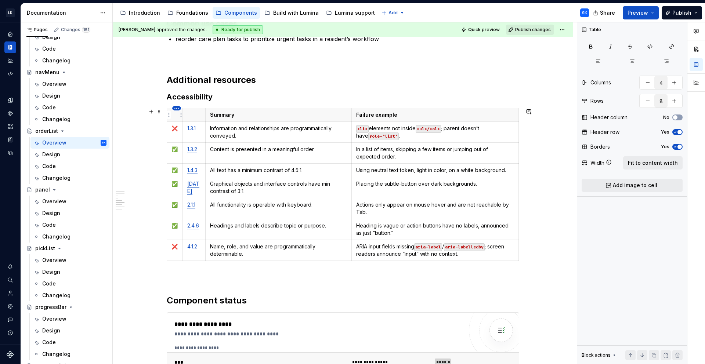
click at [178, 108] on html "LD Lumina Web SK Dataset MxC-Fac Documentation Accessibility guide for tree Pag…" at bounding box center [352, 182] width 705 height 364
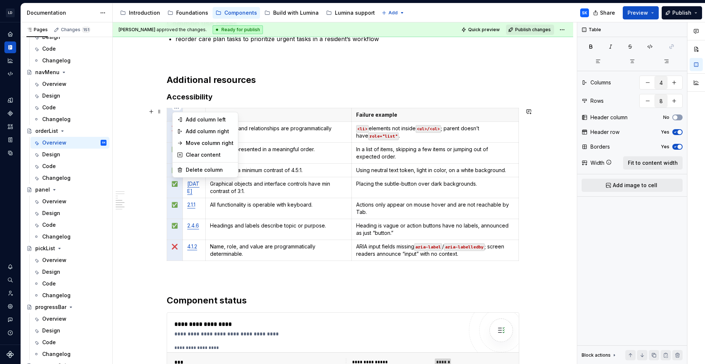
click at [332, 138] on html "LD Lumina Web SK Dataset MxC-Fac Documentation Accessibility guide for tree Pag…" at bounding box center [352, 182] width 705 height 364
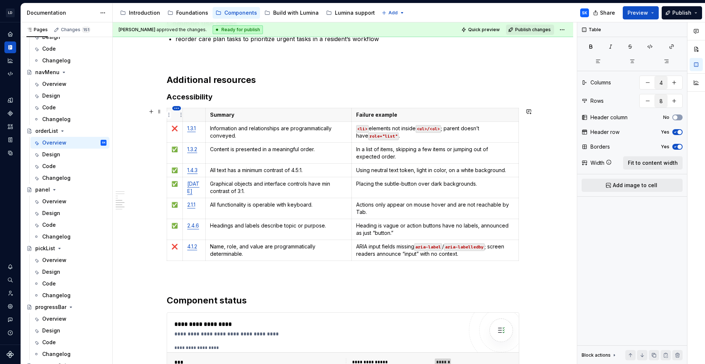
click at [176, 108] on html "LD Lumina Web SK Dataset MxC-Fac Documentation Accessibility guide for tree Pag…" at bounding box center [352, 182] width 705 height 364
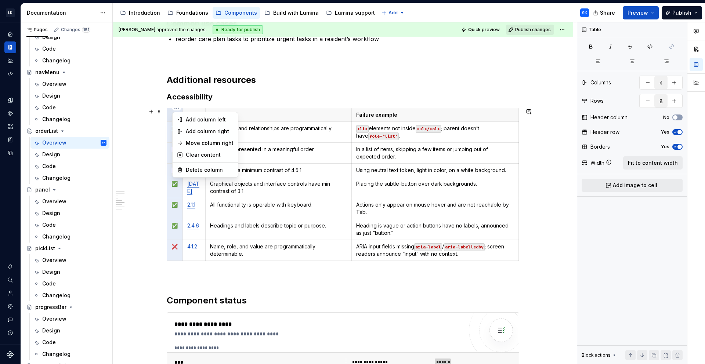
click at [634, 237] on div "Comments Open comments No comments yet Select ‘Comment’ from the block context …" at bounding box center [641, 193] width 128 height 342
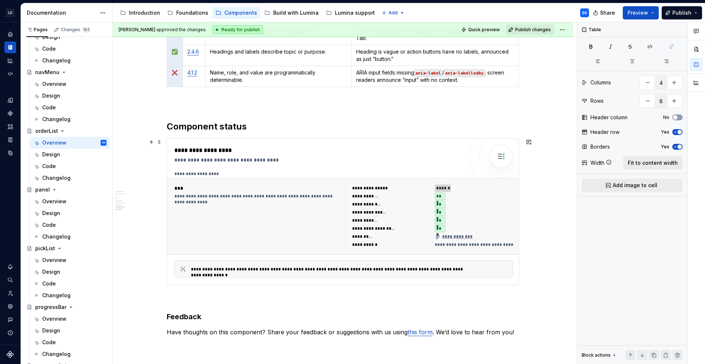
scroll to position [1563, 0]
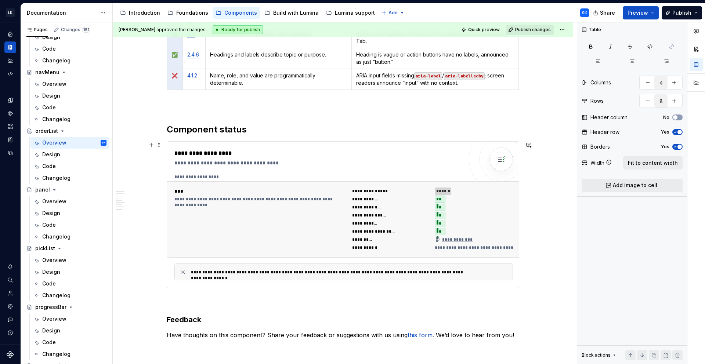
click at [267, 152] on div "**********" at bounding box center [318, 153] width 289 height 9
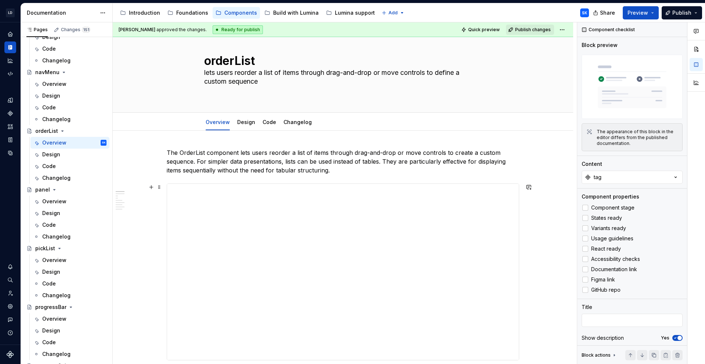
scroll to position [0, 0]
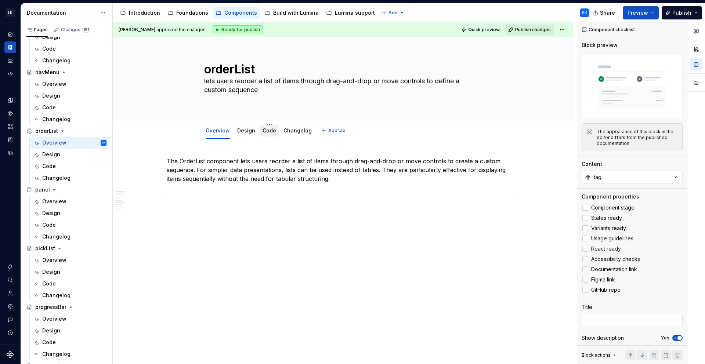
click at [270, 133] on link "Code" at bounding box center [270, 130] width 14 height 6
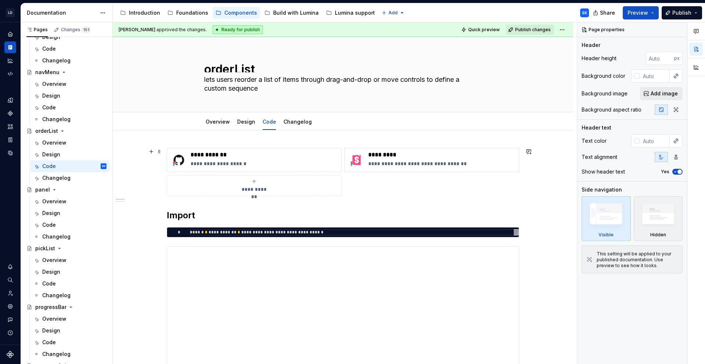
click at [377, 185] on div "**********" at bounding box center [343, 172] width 353 height 48
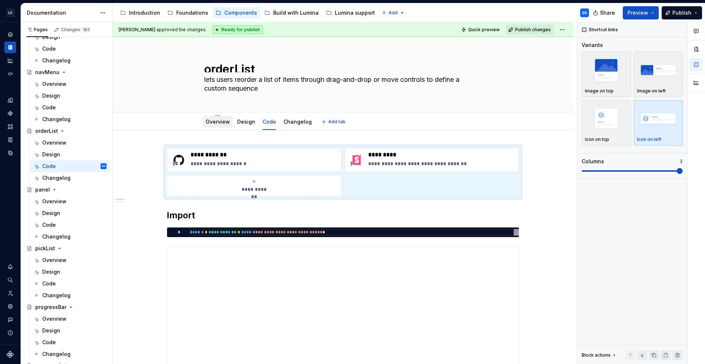
click at [213, 126] on div "Overview" at bounding box center [218, 122] width 30 height 12
click at [221, 121] on link "Overview" at bounding box center [218, 122] width 24 height 6
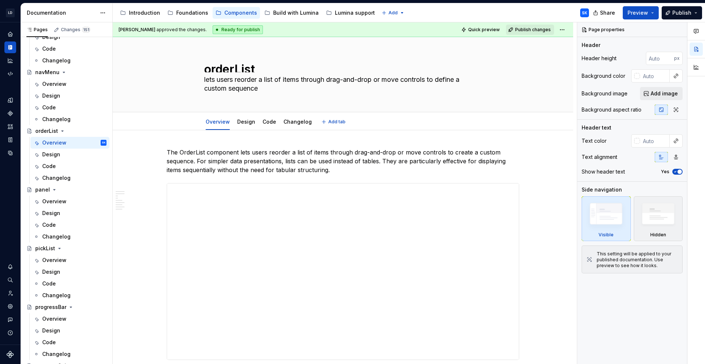
click at [167, 120] on div "Overview Design Code Changelog Add tab" at bounding box center [343, 122] width 402 height 16
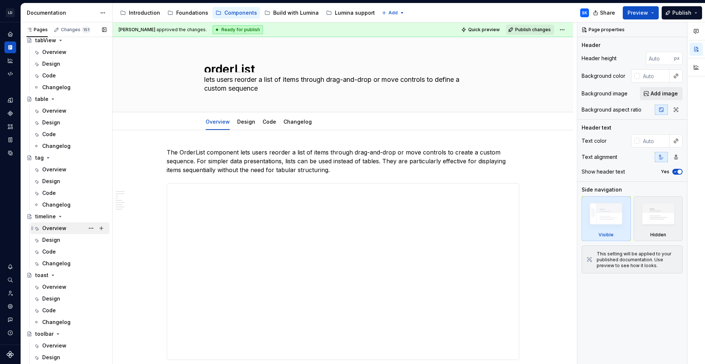
click at [71, 231] on div "Overview" at bounding box center [74, 228] width 64 height 10
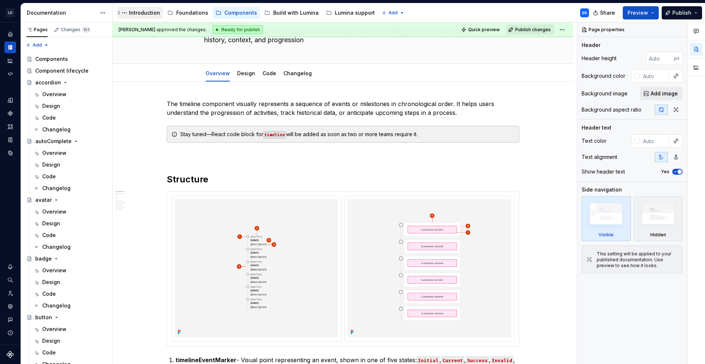
click at [142, 9] on div "Introduction" at bounding box center [144, 12] width 31 height 7
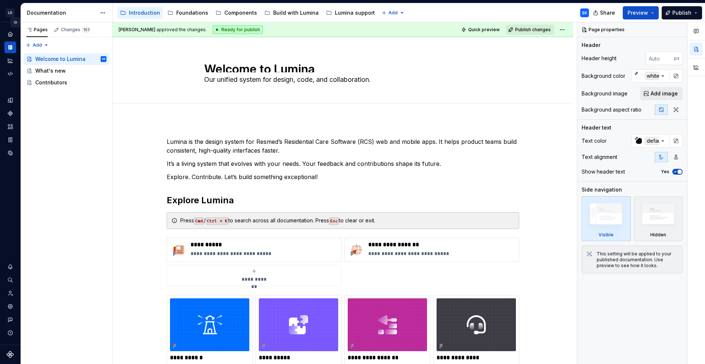
click at [18, 19] on button "Expand sidebar" at bounding box center [15, 22] width 10 height 10
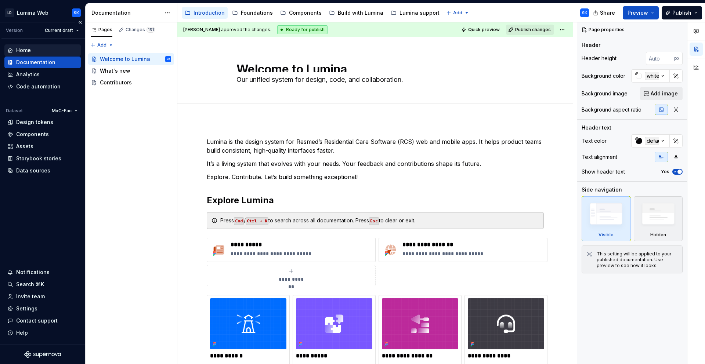
click at [33, 47] on div "Home" at bounding box center [42, 50] width 71 height 7
type textarea "*"
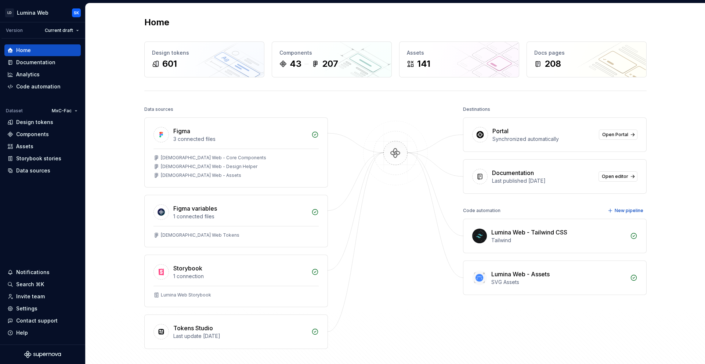
click at [524, 139] on div "Synchronized automatically" at bounding box center [544, 139] width 102 height 7
click at [231, 18] on div "Home" at bounding box center [395, 23] width 503 height 12
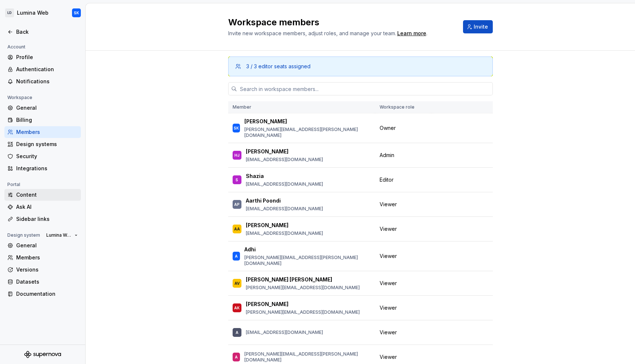
click at [49, 192] on div "Content" at bounding box center [47, 194] width 62 height 7
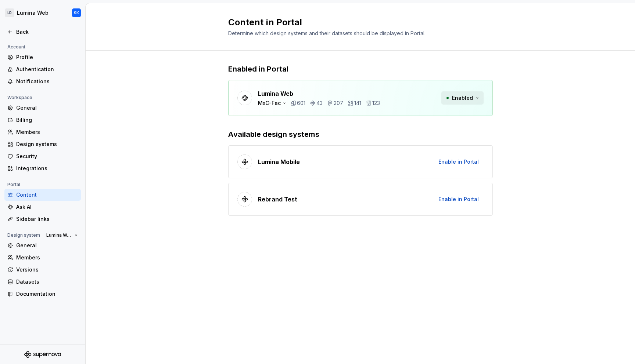
click at [463, 98] on span "Enabled" at bounding box center [462, 97] width 21 height 7
click at [456, 114] on div "Disable from Portal" at bounding box center [448, 113] width 49 height 7
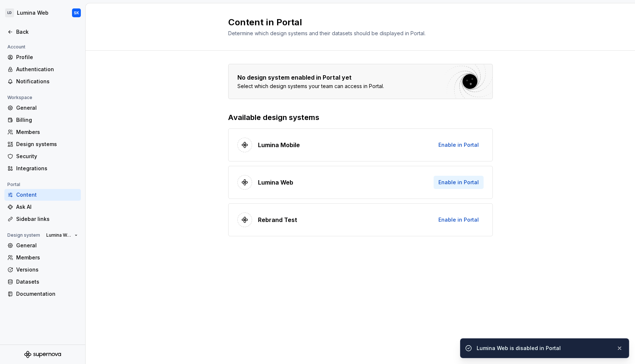
click at [462, 183] on span "Enable in Portal" at bounding box center [458, 182] width 40 height 7
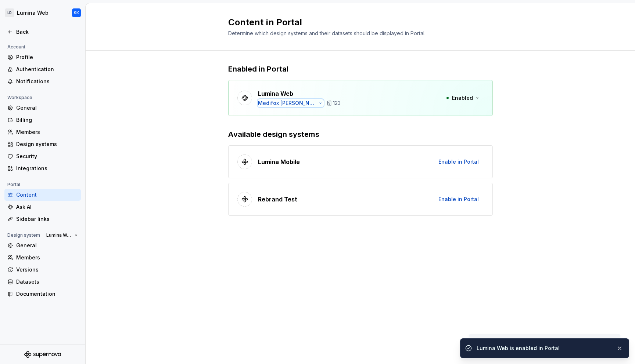
click at [289, 104] on div "Medifox DAN" at bounding box center [287, 103] width 59 height 7
click at [267, 115] on span "Medifox DAN" at bounding box center [301, 115] width 85 height 12
click at [266, 127] on div at bounding box center [265, 127] width 6 height 6
click at [267, 115] on icon at bounding box center [265, 115] width 6 height 6
click at [212, 105] on div "Enabled in Portal Lumina Web MxC-Fac 601 43 207 141 123 Enabled Available desig…" at bounding box center [360, 147] width 549 height 193
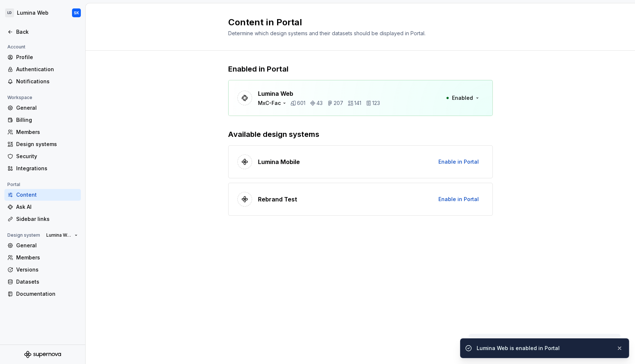
click at [421, 120] on div "Enabled in Portal Lumina Web MxC-Fac 601 43 207 141 123 Enabled Available desig…" at bounding box center [360, 140] width 264 height 152
